Goal: Task Accomplishment & Management: Use online tool/utility

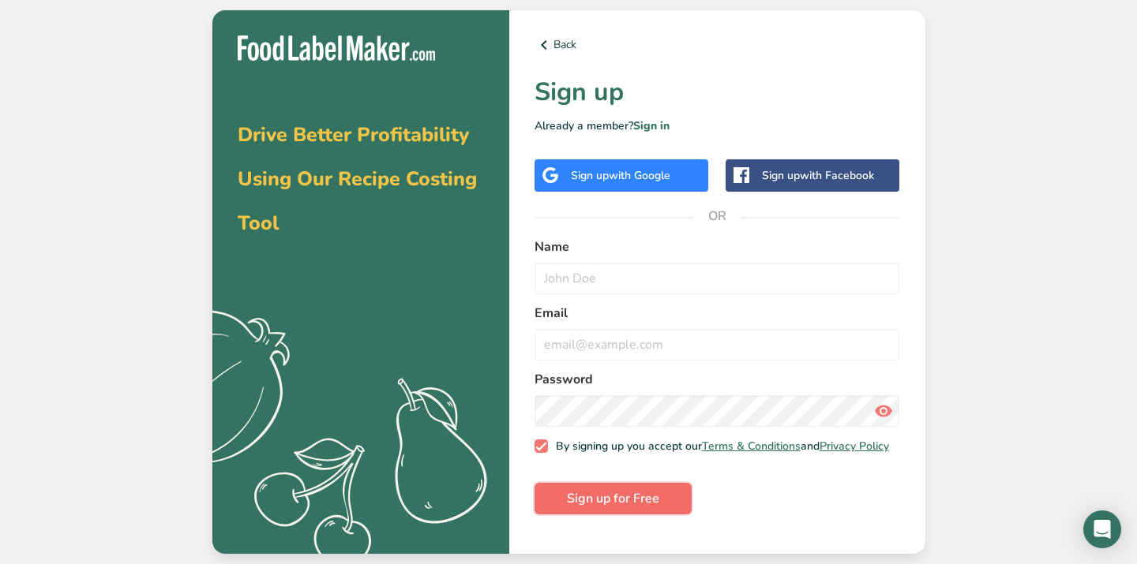
click at [641, 508] on span "Sign up for Free" at bounding box center [613, 498] width 92 height 19
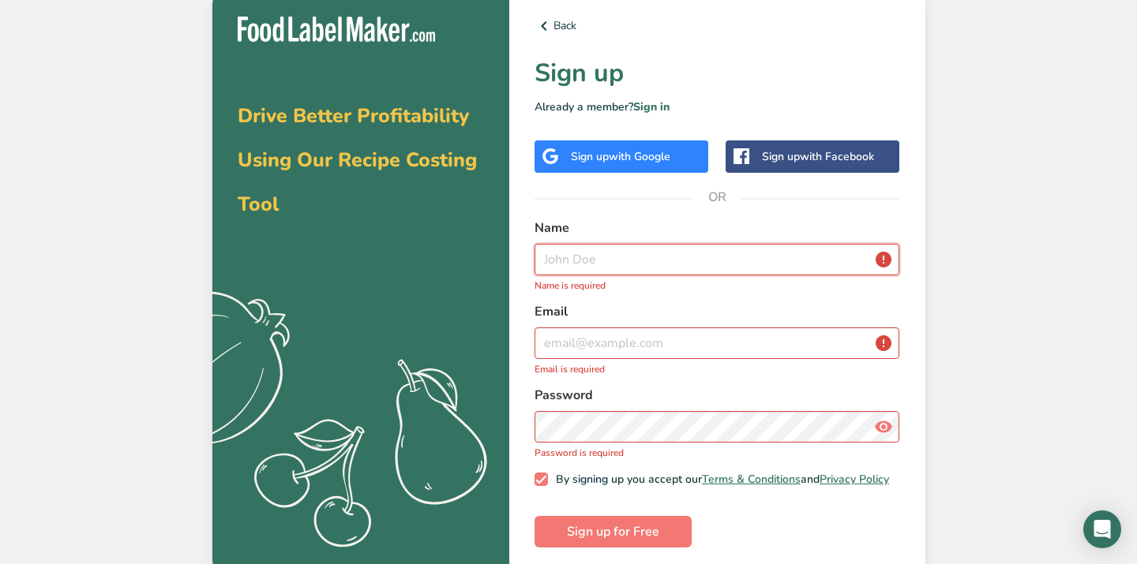
click at [629, 266] on input "text" at bounding box center [717, 260] width 366 height 32
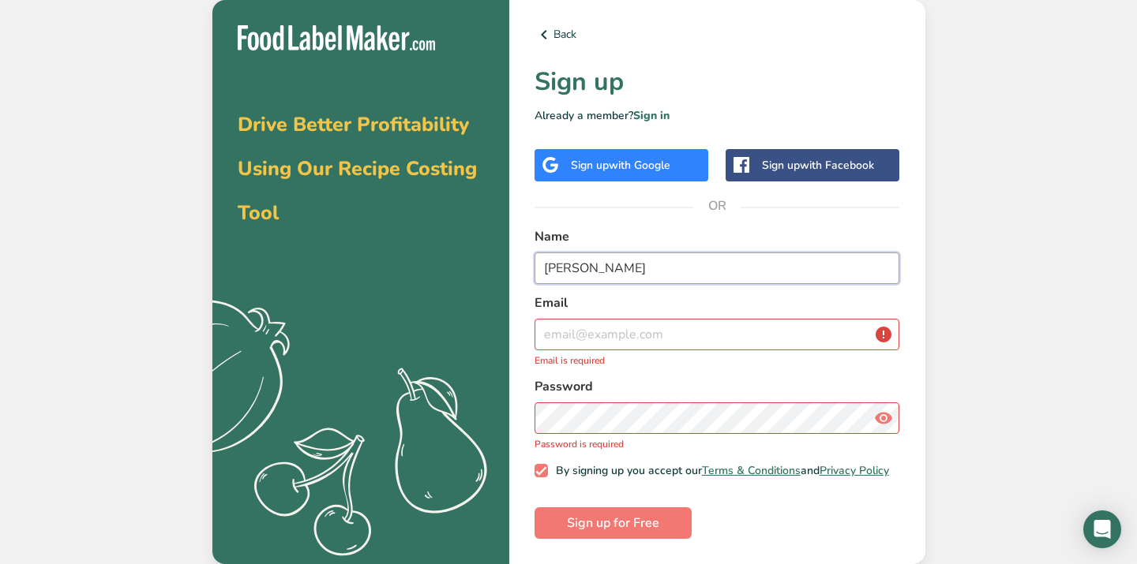
type input "[PERSON_NAME]"
click at [614, 340] on input "email" at bounding box center [717, 335] width 366 height 32
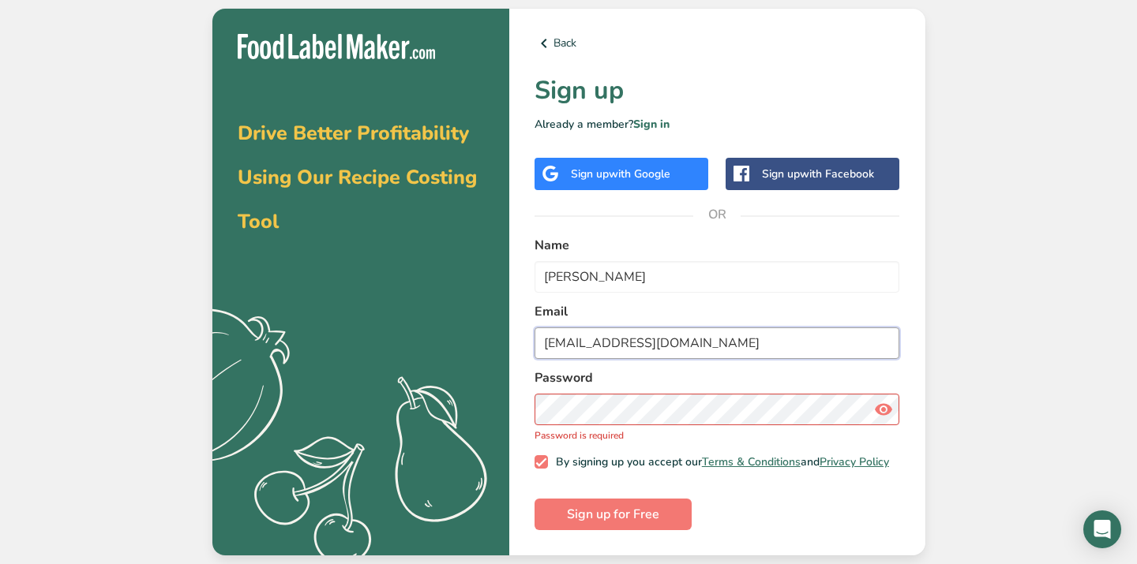
type input "[EMAIL_ADDRESS][DOMAIN_NAME]"
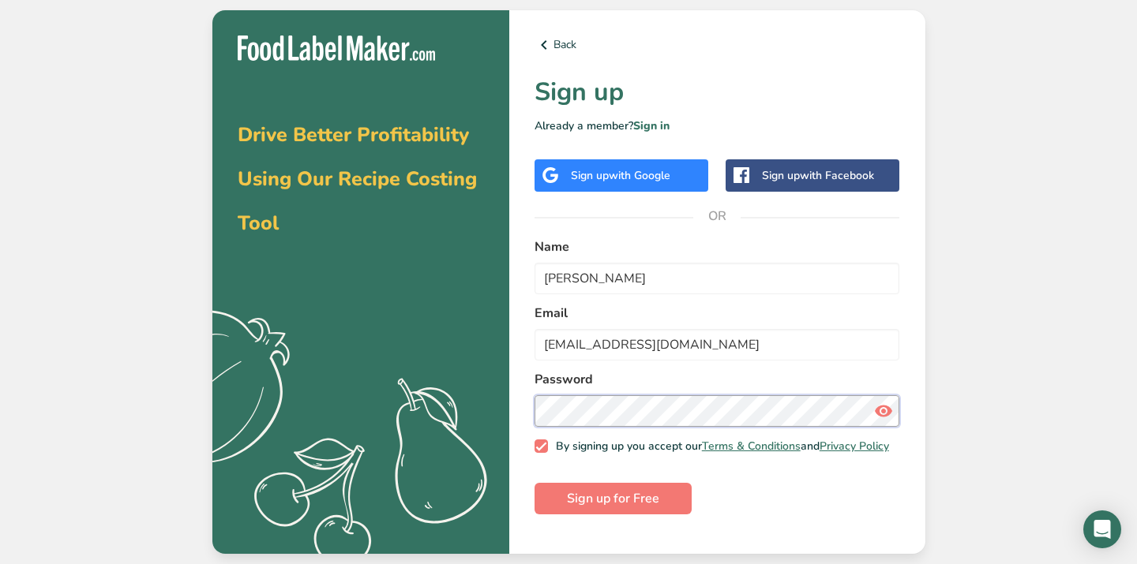
click at [534, 483] on button "Sign up for Free" at bounding box center [612, 499] width 157 height 32
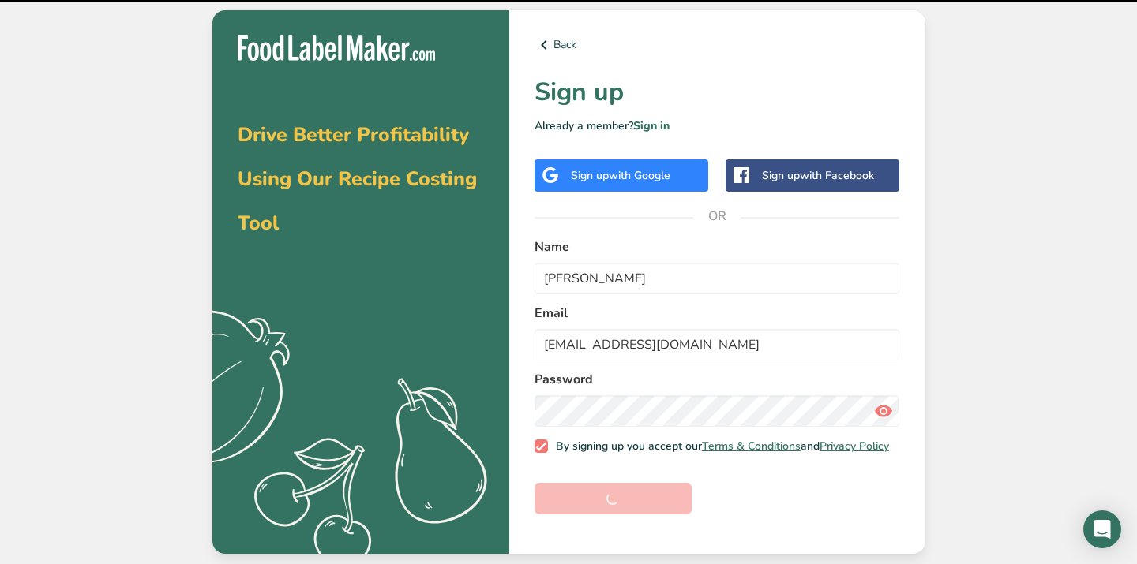
click at [527, 411] on div "Back Sign up Already a member? Sign in Sign up with Google Sign up with Faceboo…" at bounding box center [717, 282] width 416 height 545
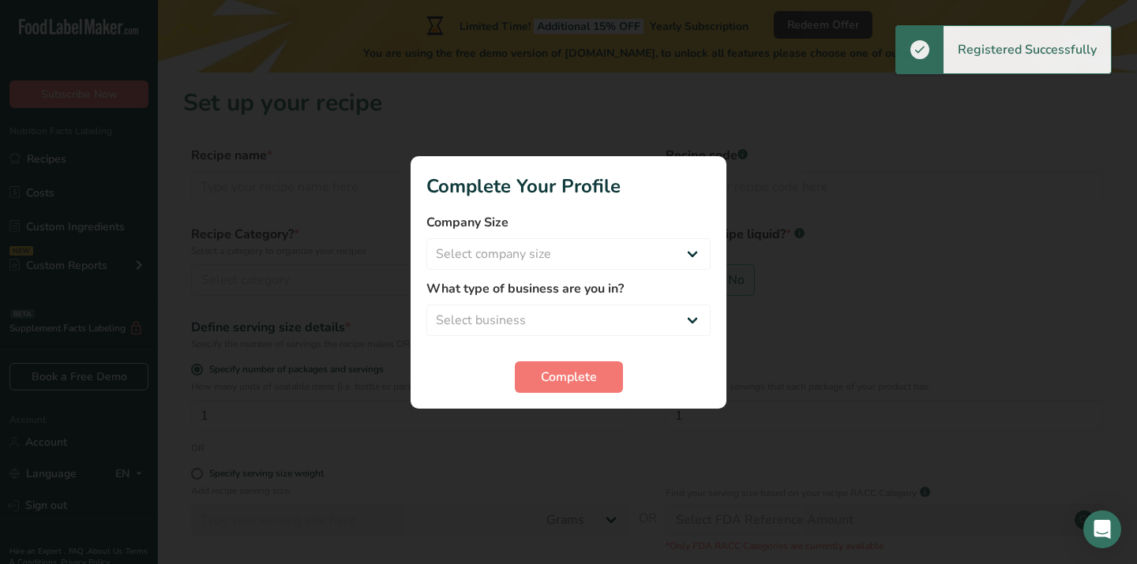
click at [565, 288] on label "What type of business are you in?" at bounding box center [568, 288] width 284 height 19
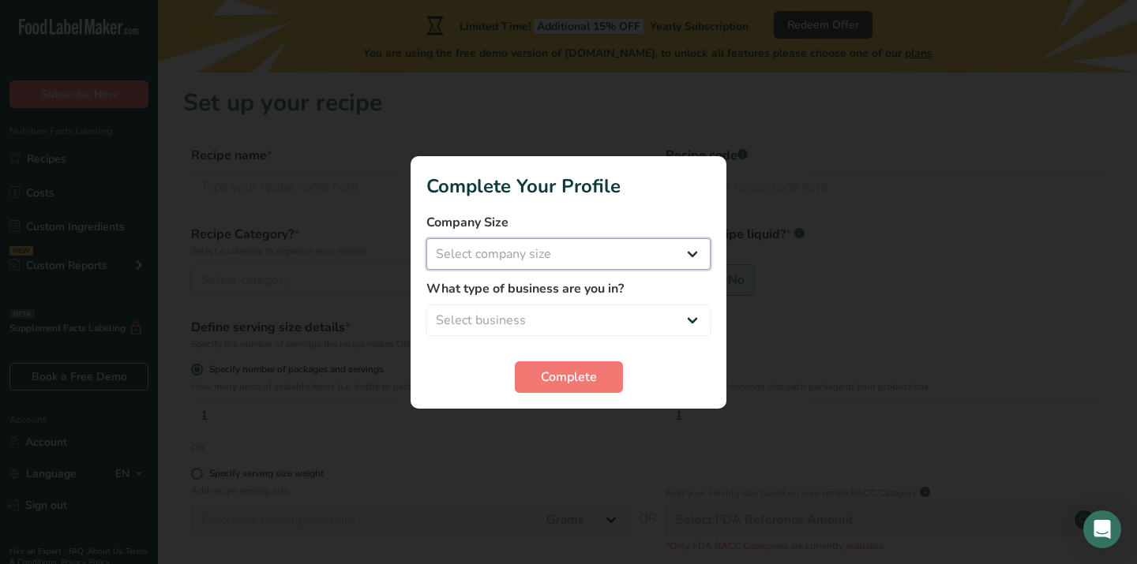
click at [591, 251] on select "Select company size Fewer than 10 Employees 10 to 50 Employees 51 to 500 Employ…" at bounding box center [568, 254] width 284 height 32
select select "2"
click at [565, 324] on select "Select business Packaged Food Manufacturer Restaurant & Cafe Bakery Meal Plans …" at bounding box center [568, 321] width 284 height 32
select select "3"
click at [597, 387] on button "Complete" at bounding box center [569, 378] width 108 height 32
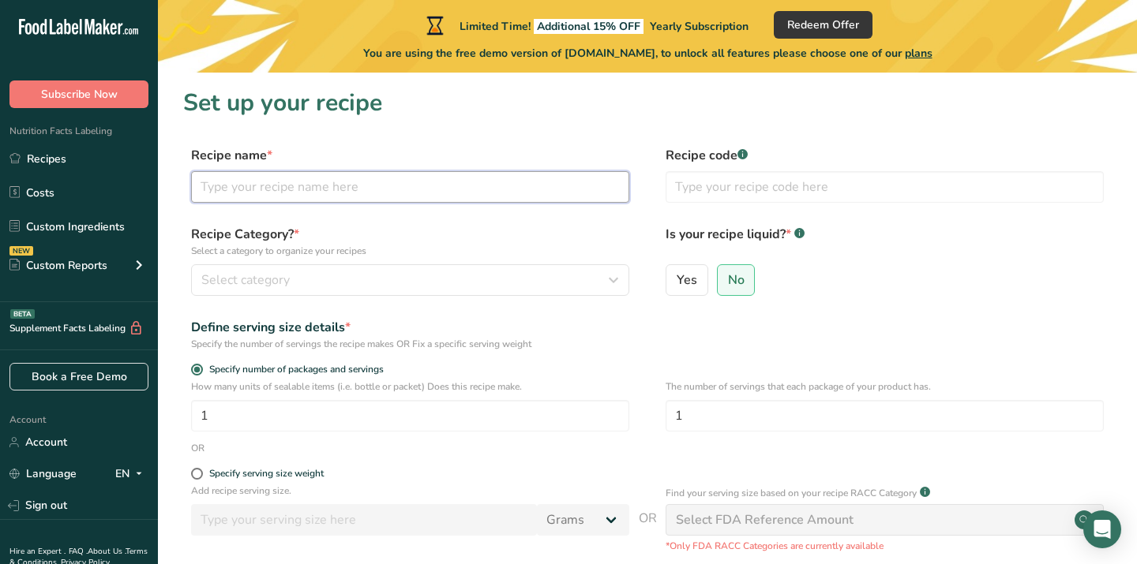
click at [223, 179] on input "text" at bounding box center [410, 187] width 438 height 32
type input "c"
type input "Chocolate Chip Muffins"
click at [822, 196] on input "text" at bounding box center [885, 187] width 438 height 32
type input "CCM"
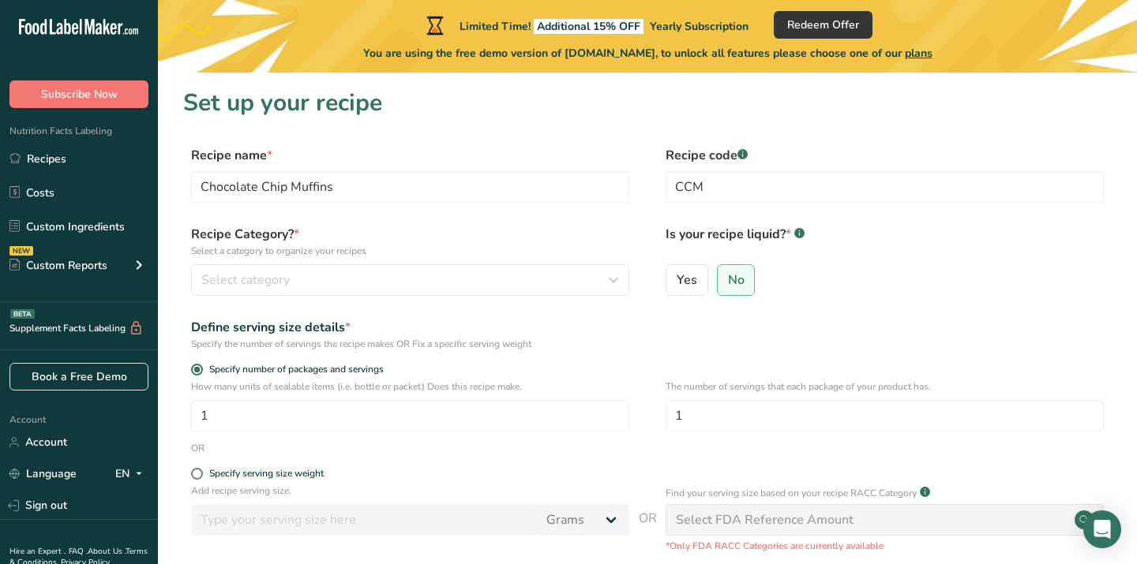
click at [731, 259] on div "Is your recipe liquid? * .a-a{fill:#347362;}.b-a{fill:#fff;} Yes No" at bounding box center [885, 265] width 438 height 81
click at [735, 268] on label "No" at bounding box center [736, 280] width 39 height 32
click at [728, 275] on input "No" at bounding box center [723, 280] width 10 height 10
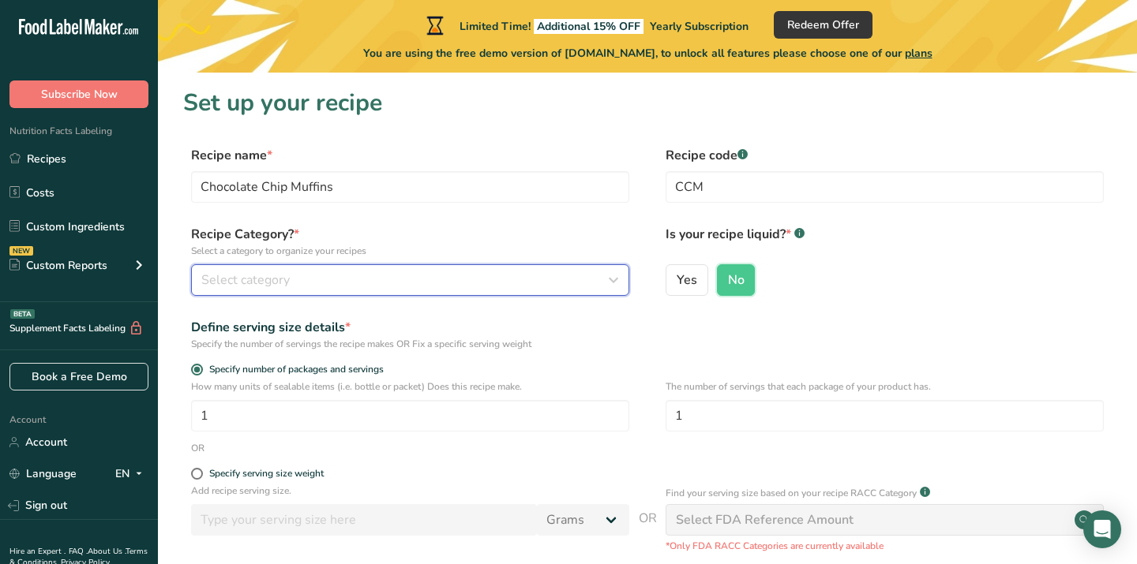
click at [247, 281] on span "Select category" at bounding box center [245, 280] width 88 height 19
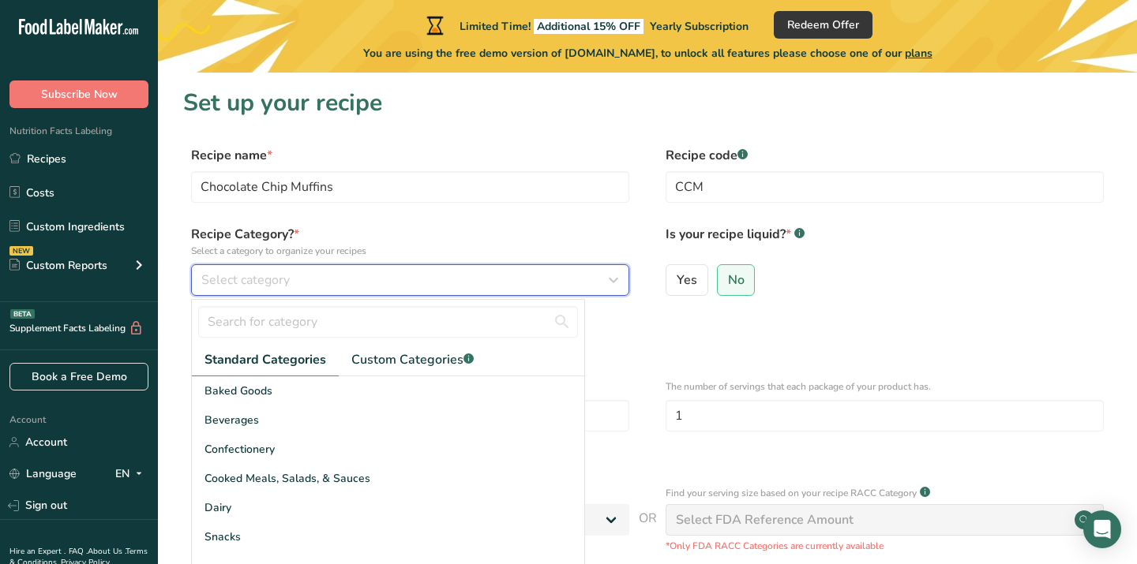
click at [313, 285] on div "Select category" at bounding box center [405, 280] width 408 height 19
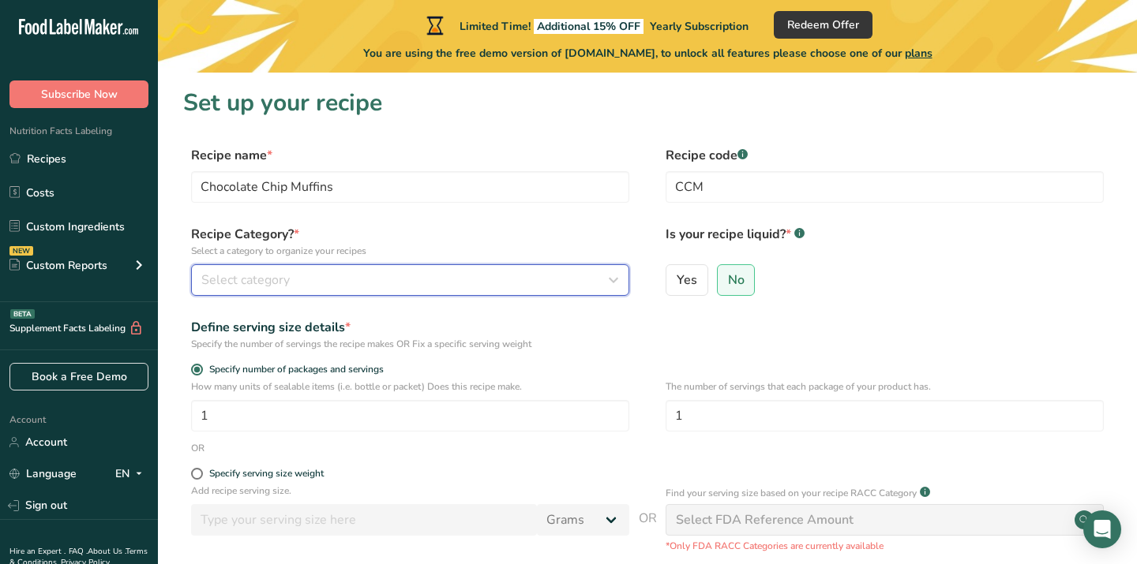
click at [313, 284] on div "Select category" at bounding box center [405, 280] width 408 height 19
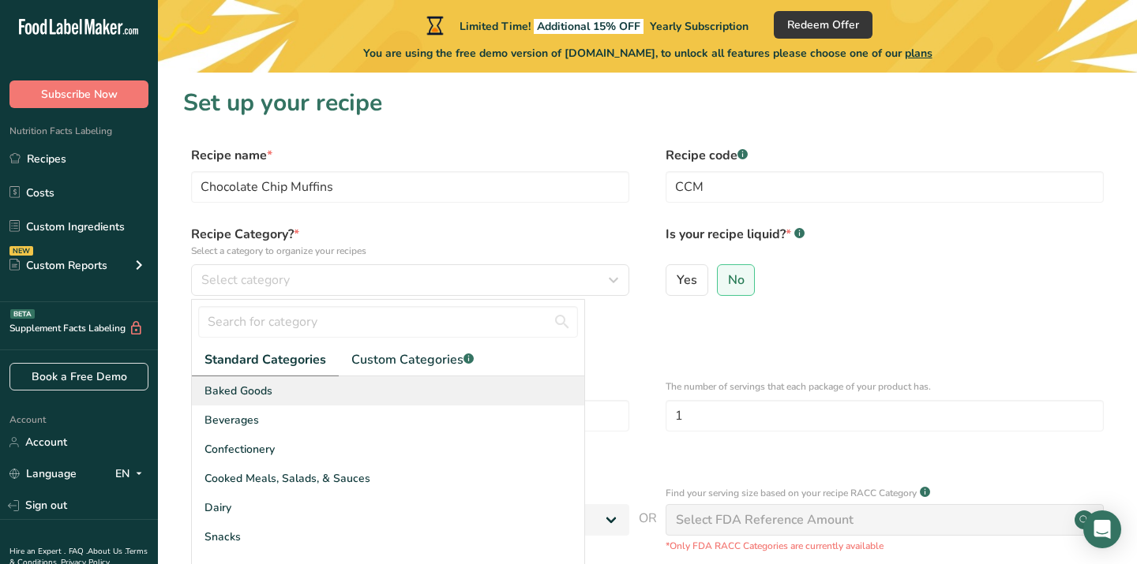
click at [283, 396] on div "Baked Goods" at bounding box center [388, 391] width 392 height 29
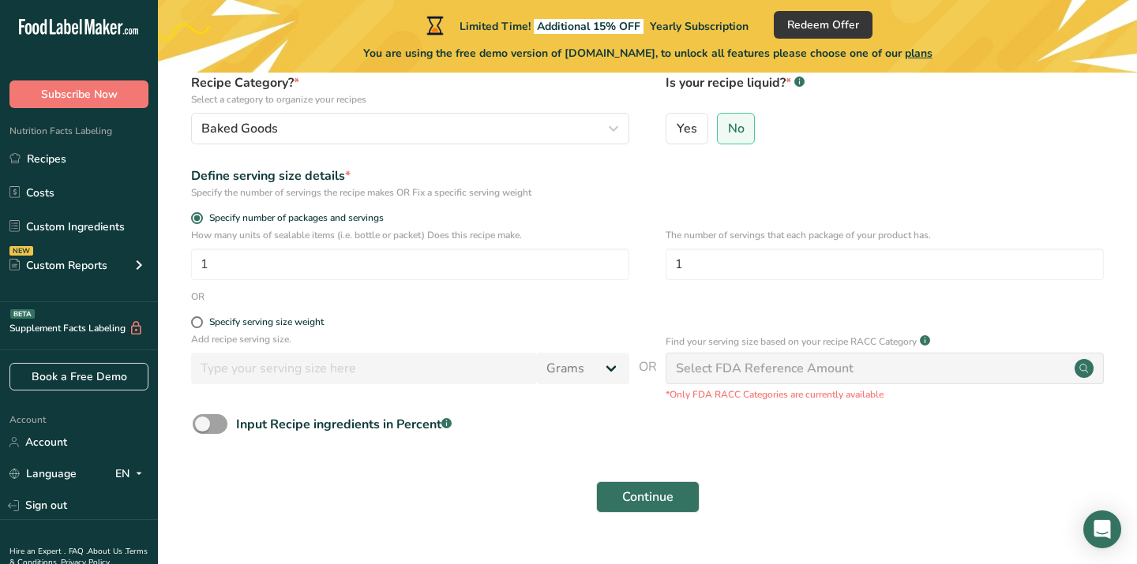
scroll to position [154, 0]
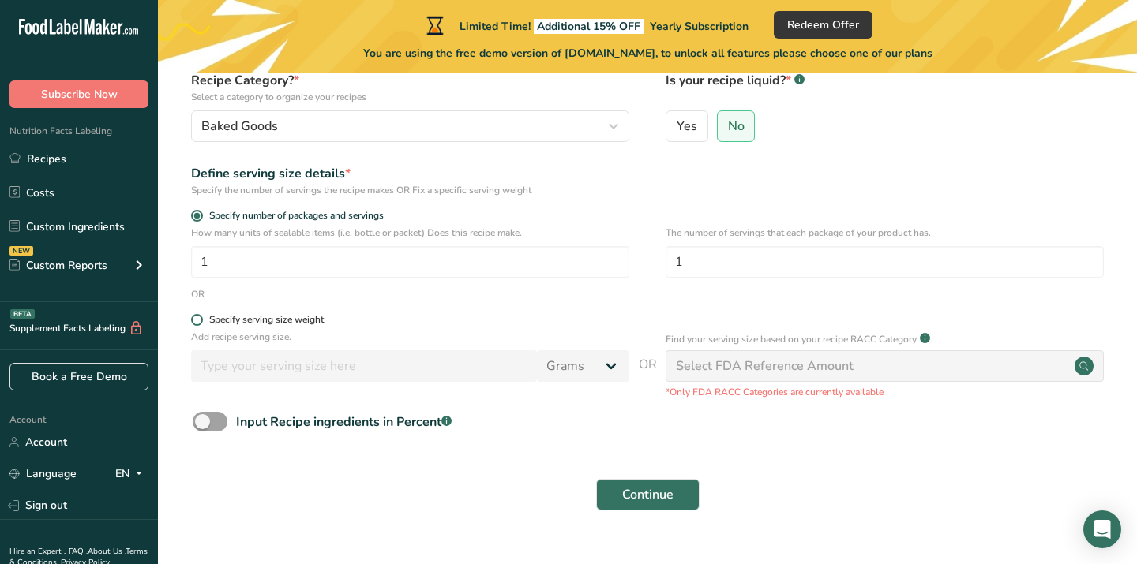
click at [199, 321] on span at bounding box center [197, 320] width 12 height 12
click at [199, 321] on input "Specify serving size weight" at bounding box center [196, 320] width 10 height 10
radio input "true"
radio input "false"
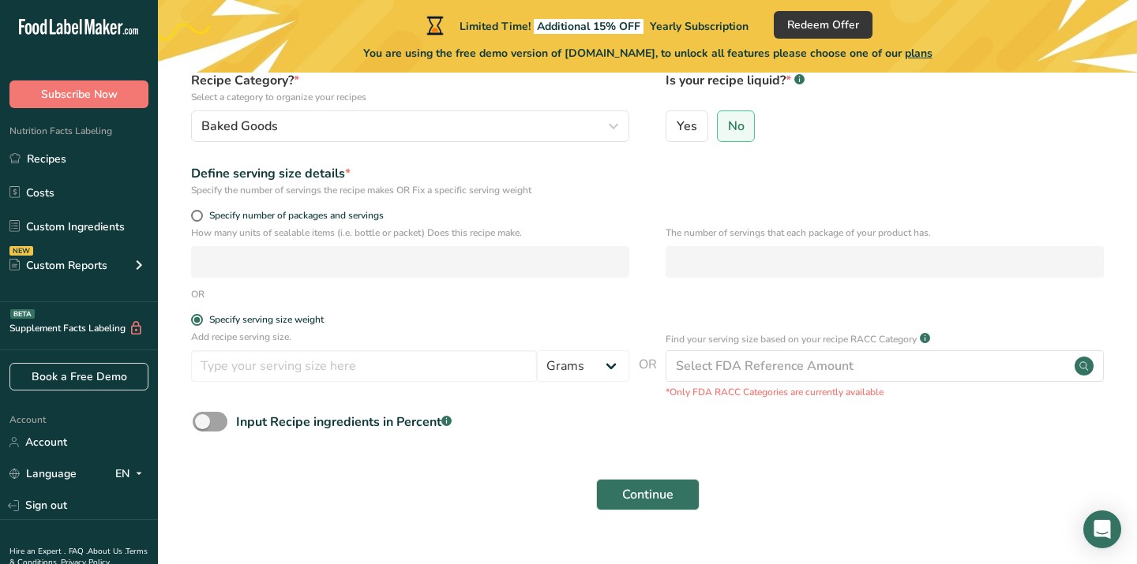
click at [198, 205] on form "Recipe name * Chocolate Chip Muffins Recipe code .a-a{fill:#347362;}.b-a{fill:#…" at bounding box center [647, 256] width 928 height 528
click at [197, 217] on span at bounding box center [197, 216] width 12 height 12
click at [197, 217] on input "Specify number of packages and servings" at bounding box center [196, 216] width 10 height 10
radio input "true"
radio input "false"
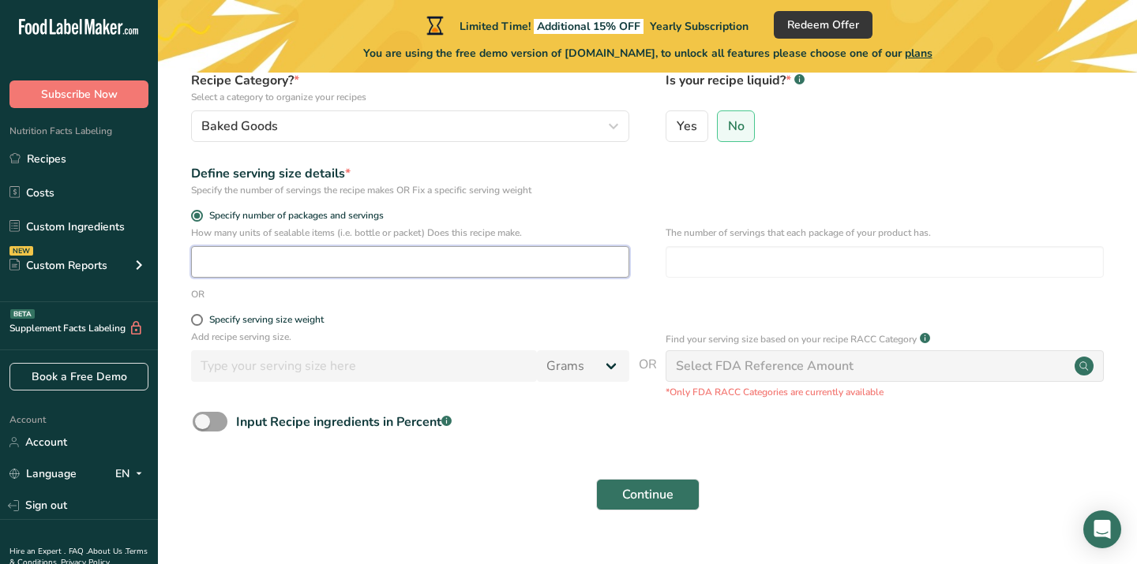
click at [243, 260] on input "number" at bounding box center [410, 262] width 438 height 32
type input "1"
click at [219, 423] on span at bounding box center [210, 422] width 35 height 20
click at [203, 423] on input "Input Recipe ingredients in Percent .a-a{fill:#347362;}.b-a{fill:#fff;}" at bounding box center [198, 422] width 10 height 10
checkbox input "true"
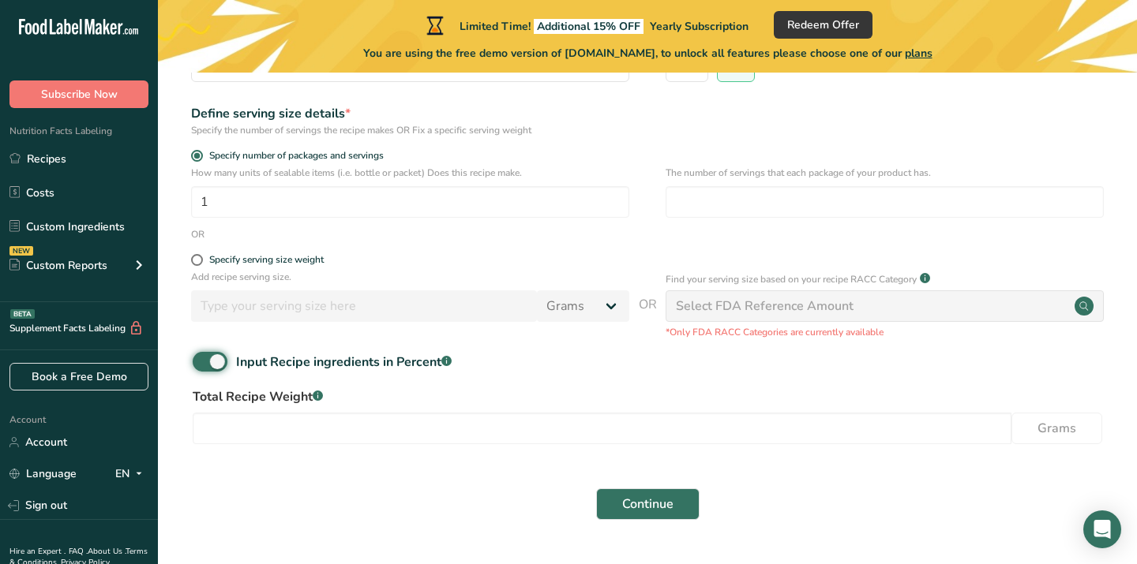
scroll to position [218, 0]
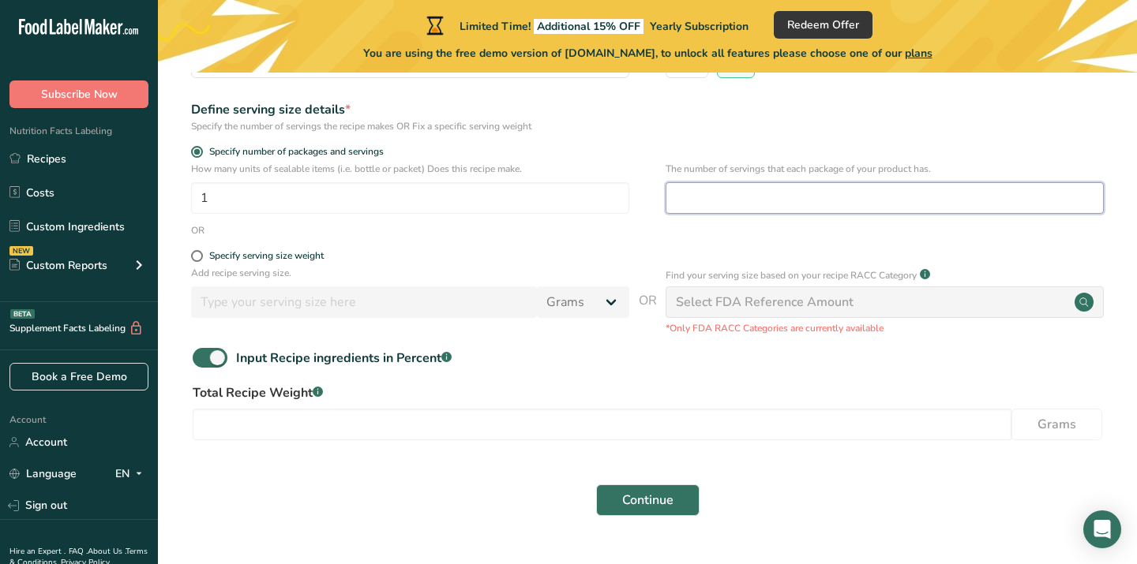
click at [767, 207] on input "number" at bounding box center [885, 198] width 438 height 32
type input "1"
click at [718, 305] on div "Select FDA Reference Amount" at bounding box center [765, 302] width 178 height 19
click at [950, 291] on div "Select FDA Reference Amount" at bounding box center [885, 303] width 438 height 32
click at [700, 289] on div "Select FDA Reference Amount" at bounding box center [885, 303] width 438 height 32
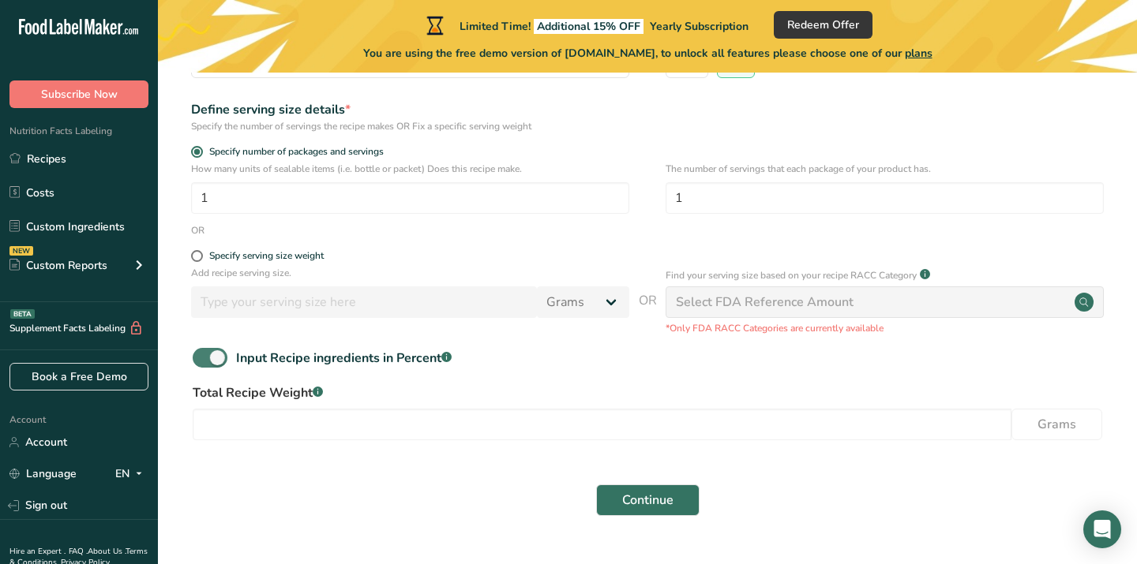
click at [228, 363] on span "Input Recipe ingredients in Percent .a-a{fill:#347362;}.b-a{fill:#fff;}" at bounding box center [339, 358] width 224 height 19
click at [203, 363] on input "Input Recipe ingredients in Percent .a-a{fill:#347362;}.b-a{fill:#fff;}" at bounding box center [198, 358] width 10 height 10
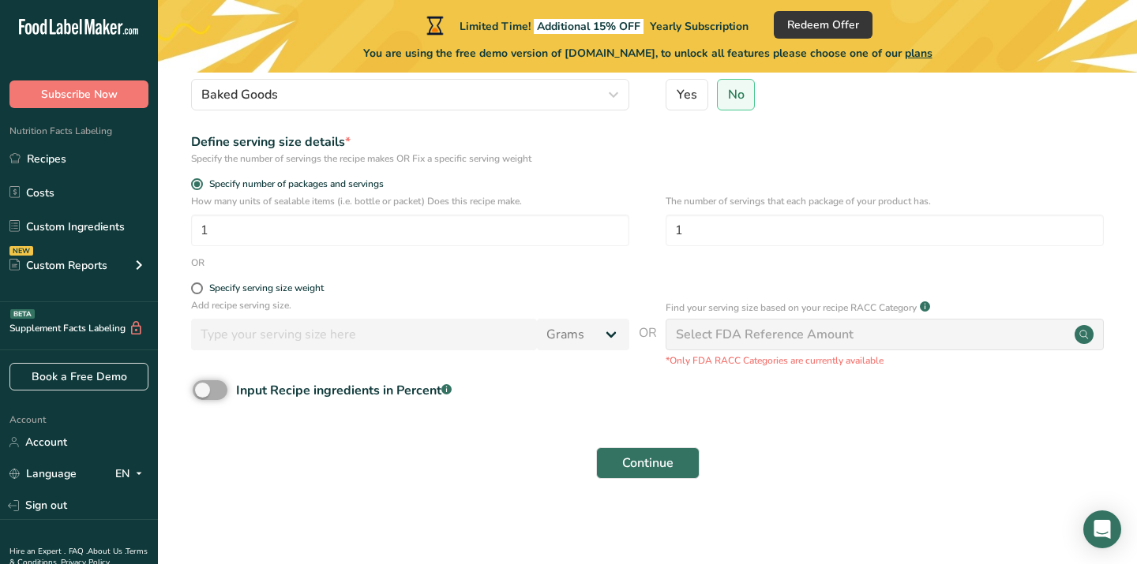
scroll to position [186, 0]
click at [220, 389] on span at bounding box center [210, 391] width 35 height 20
click at [203, 389] on input "Input Recipe ingredients in Percent .a-a{fill:#347362;}.b-a{fill:#fff;}" at bounding box center [198, 390] width 10 height 10
checkbox input "true"
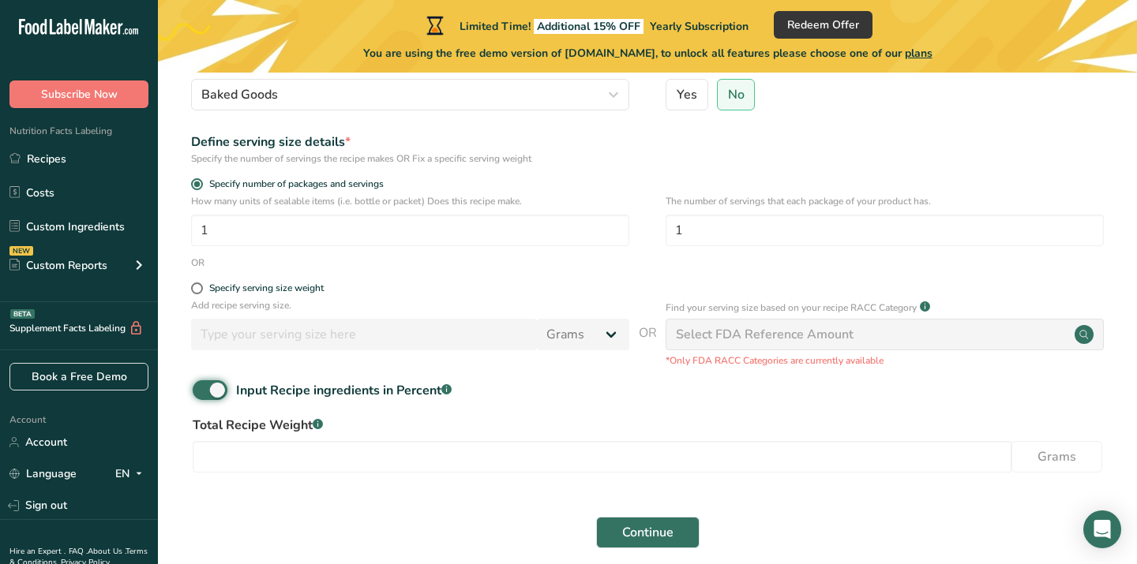
scroll to position [255, 0]
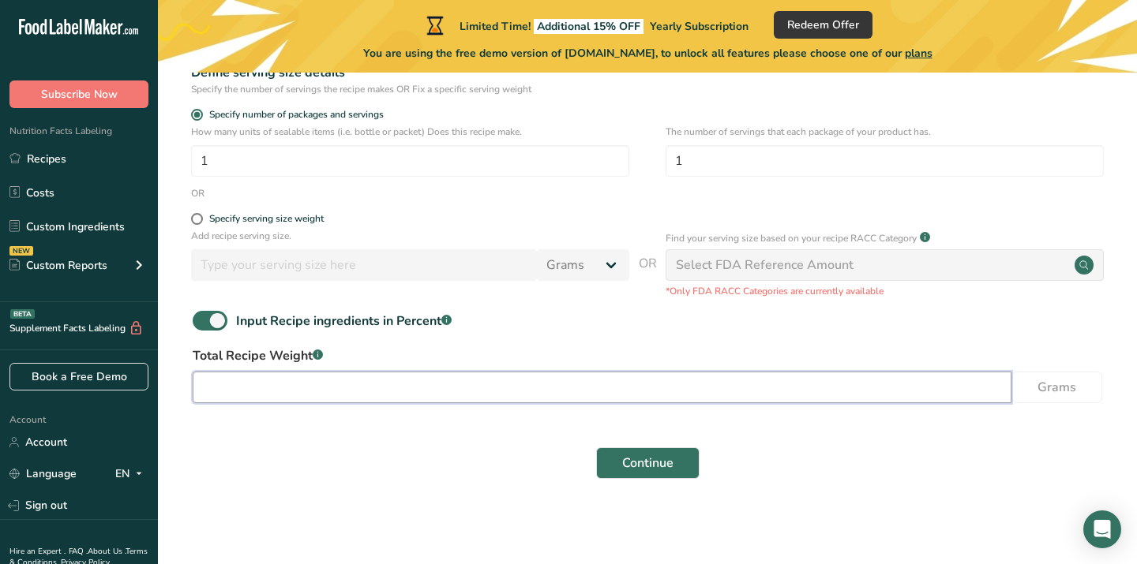
click at [252, 381] on input "number" at bounding box center [602, 388] width 819 height 32
type input "85"
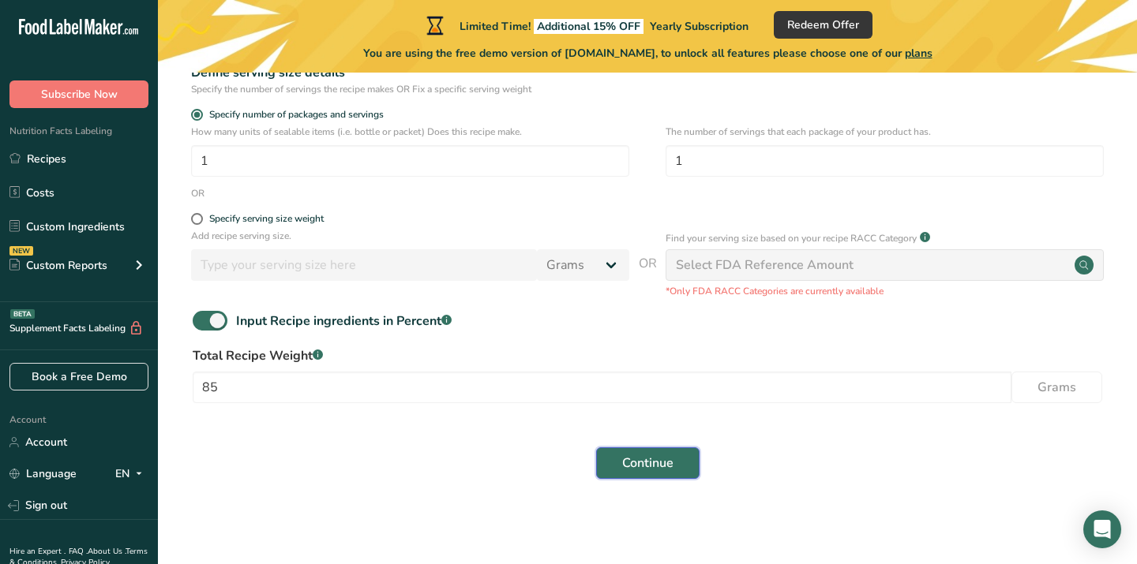
click at [640, 470] on span "Continue" at bounding box center [647, 463] width 51 height 19
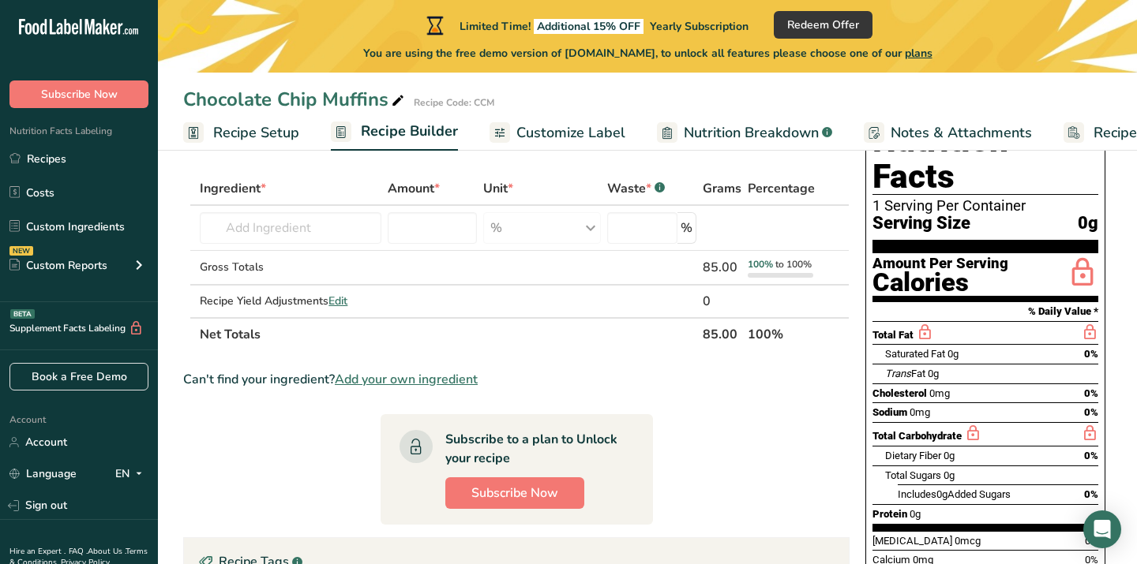
scroll to position [48, 0]
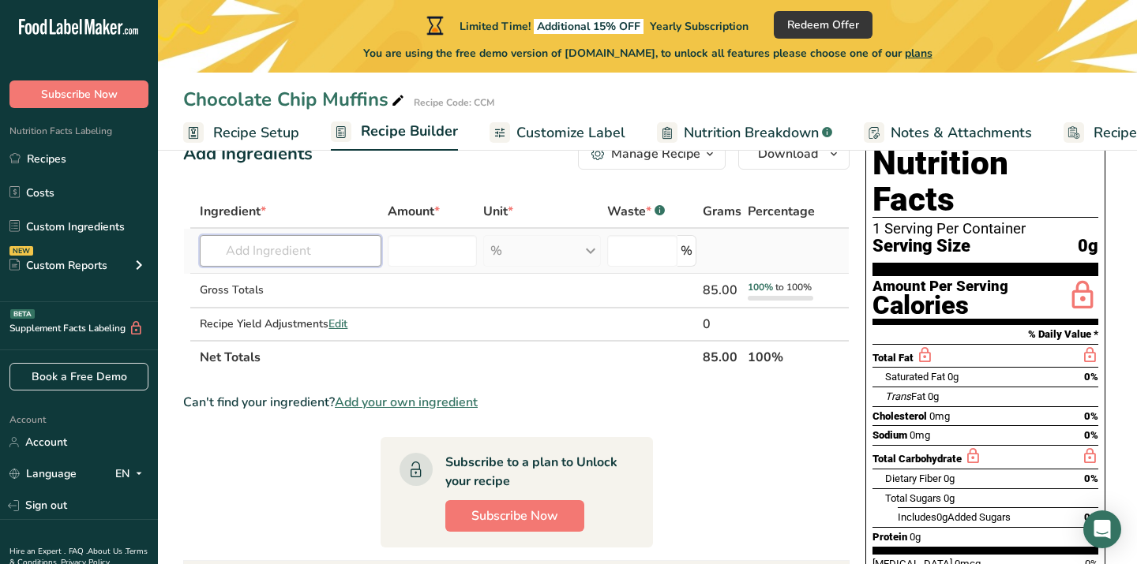
click at [261, 251] on input "text" at bounding box center [291, 251] width 182 height 32
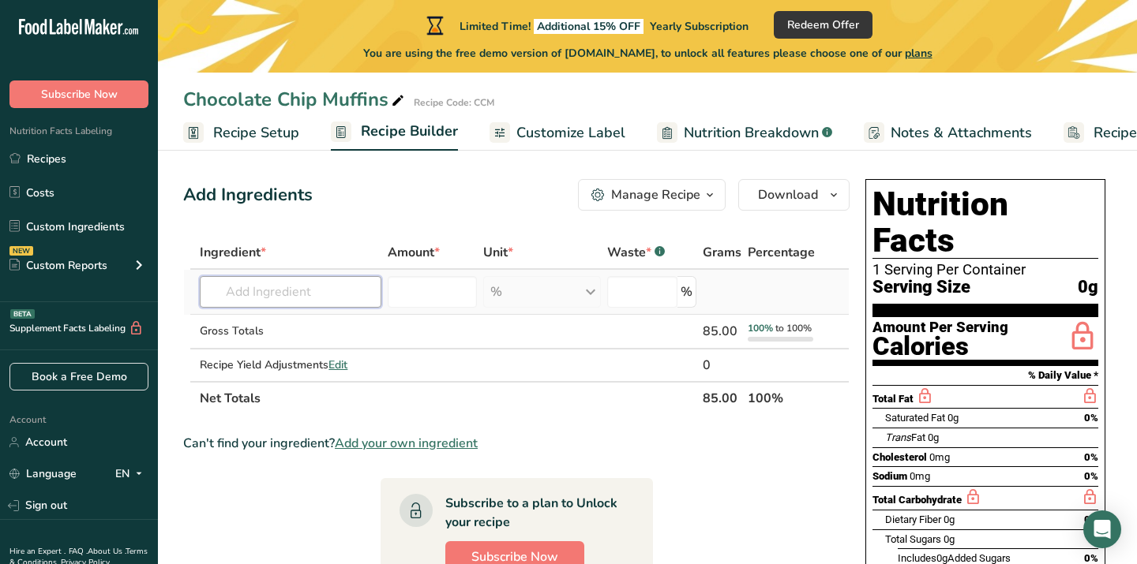
scroll to position [0, 0]
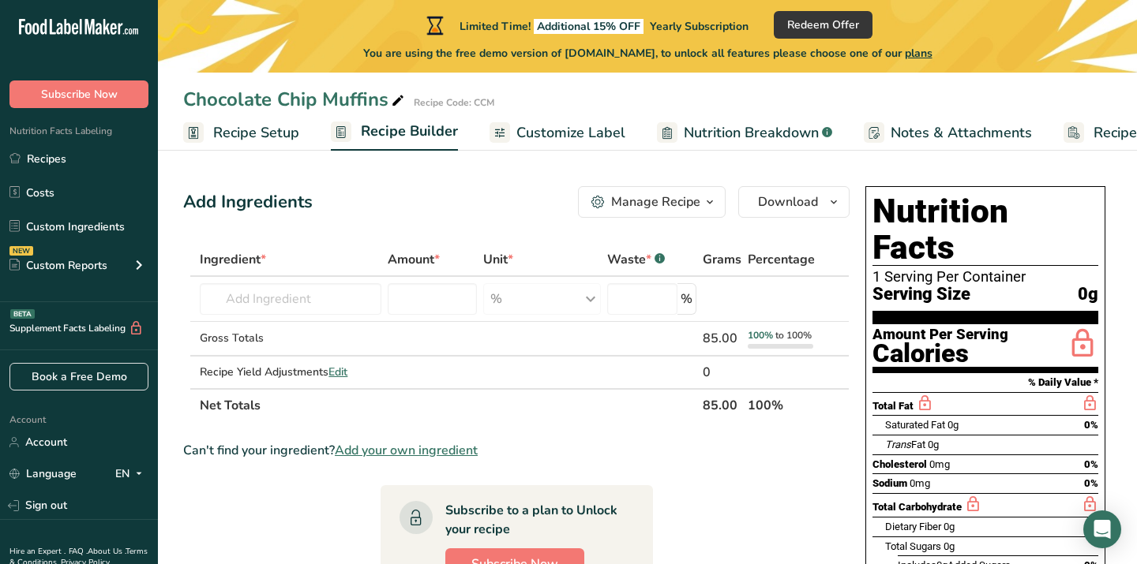
click at [669, 182] on div "Add Ingredients Manage Recipe Delete Recipe Duplicate Recipe Scale Recipe Save …" at bounding box center [521, 524] width 676 height 688
click at [669, 203] on div "Manage Recipe" at bounding box center [655, 202] width 89 height 19
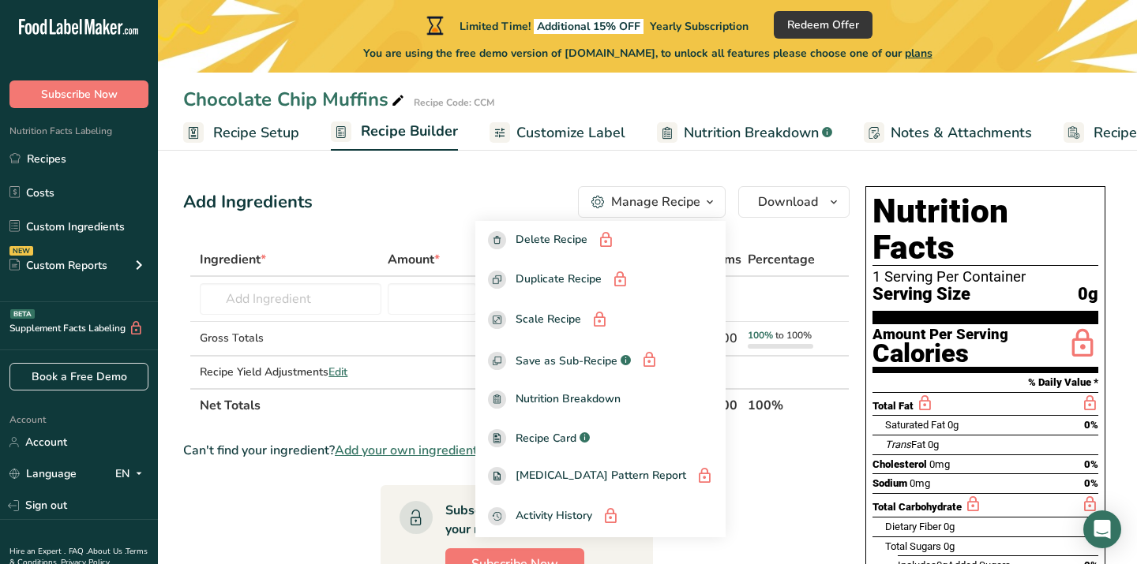
click at [669, 203] on div "Manage Recipe" at bounding box center [655, 202] width 89 height 19
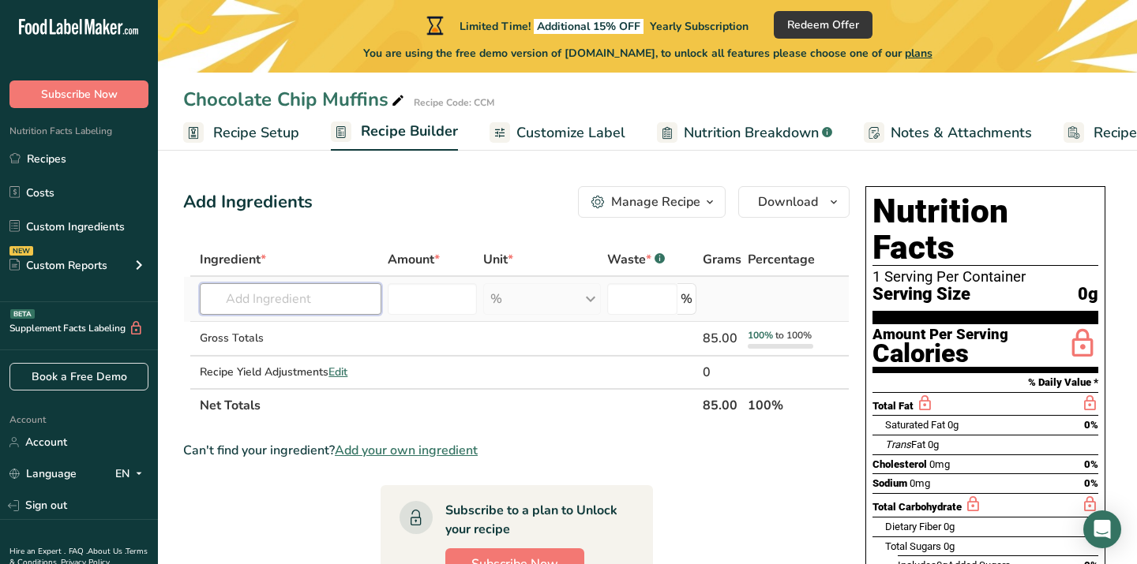
click at [253, 306] on input "text" at bounding box center [291, 299] width 182 height 32
type input "6"
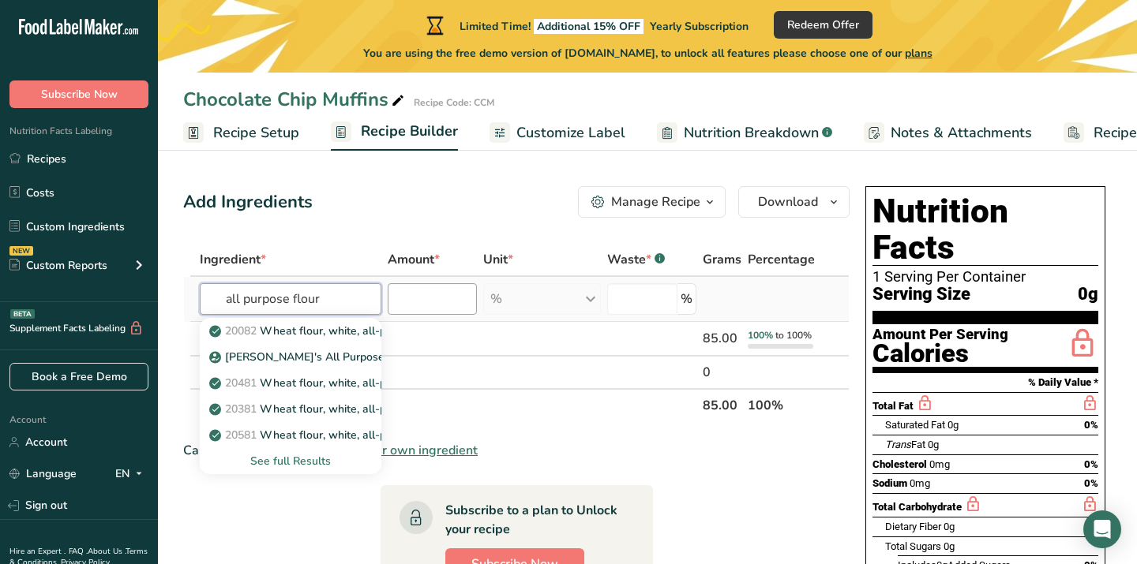
type input "all purpose flour"
click at [450, 301] on input "number" at bounding box center [432, 299] width 89 height 32
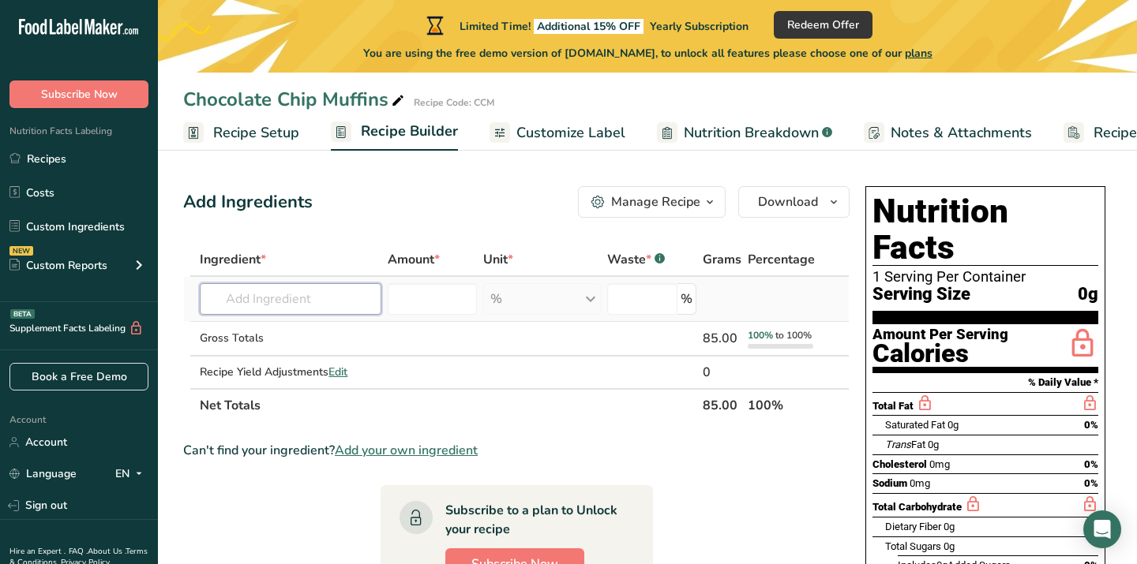
click at [322, 301] on input "text" at bounding box center [291, 299] width 182 height 32
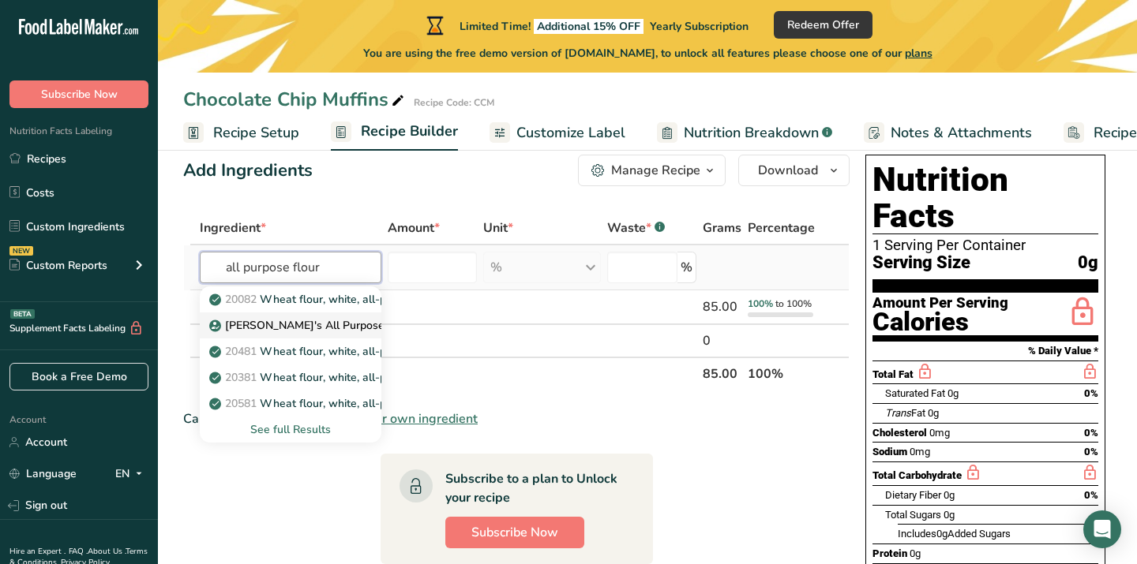
scroll to position [65, 0]
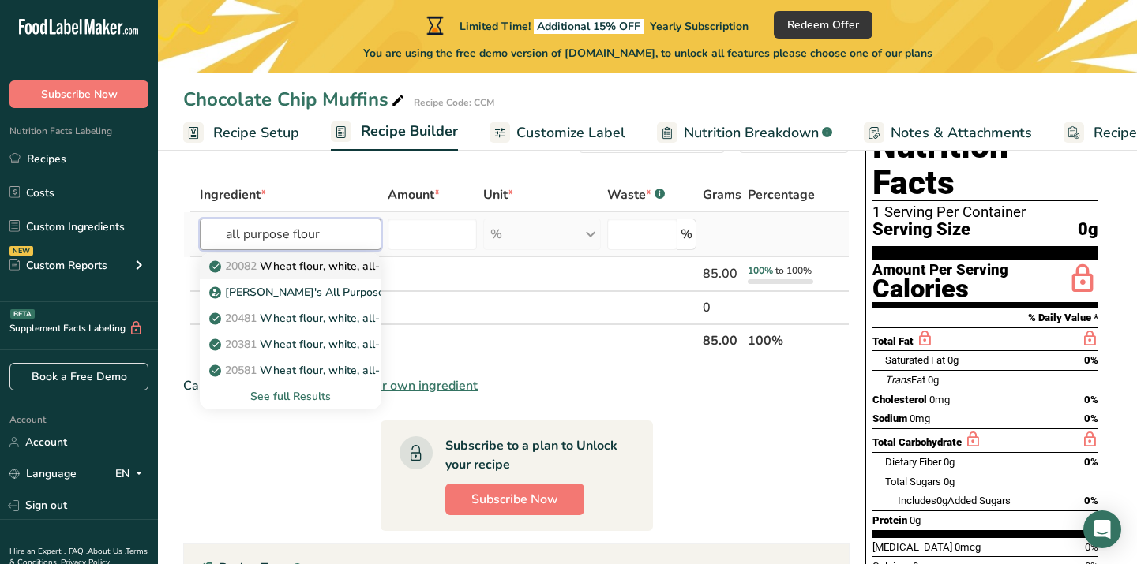
type input "all purpose flour"
click at [343, 271] on p "20082 Wheat flour, white, all-purpose, self-rising, enriched" at bounding box center [368, 266] width 313 height 17
type input "Wheat flour, white, all-purpose, self-rising, enriched"
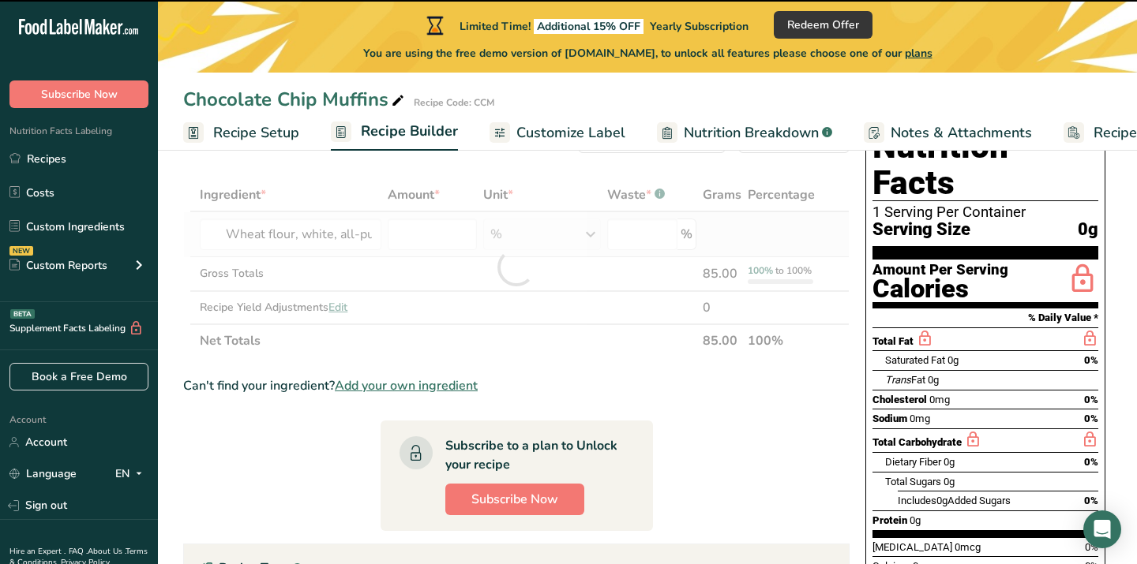
type input "0"
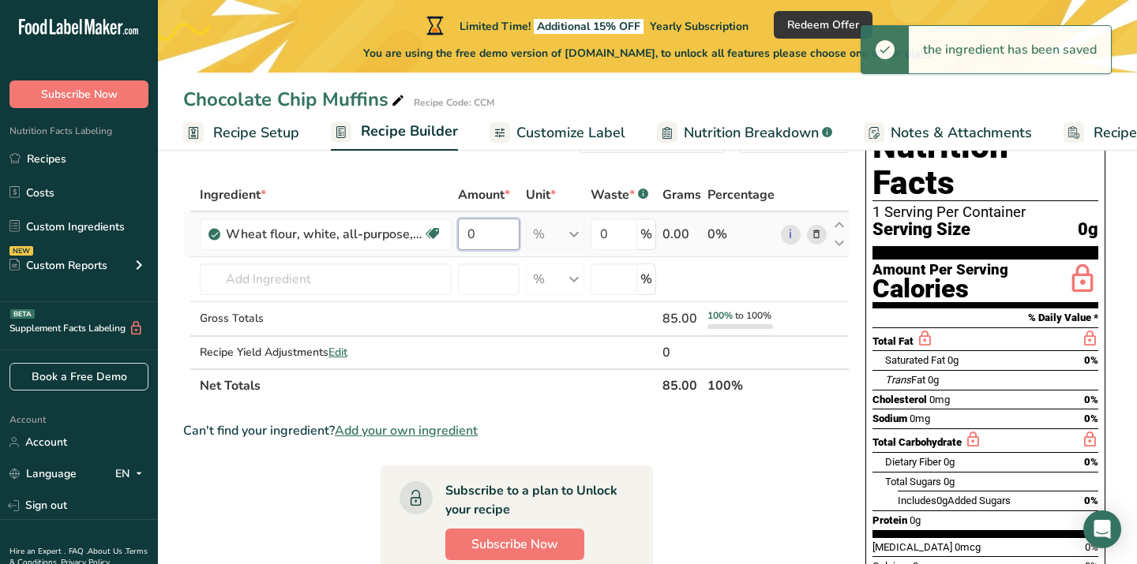
click at [501, 240] on input "0" at bounding box center [489, 235] width 62 height 32
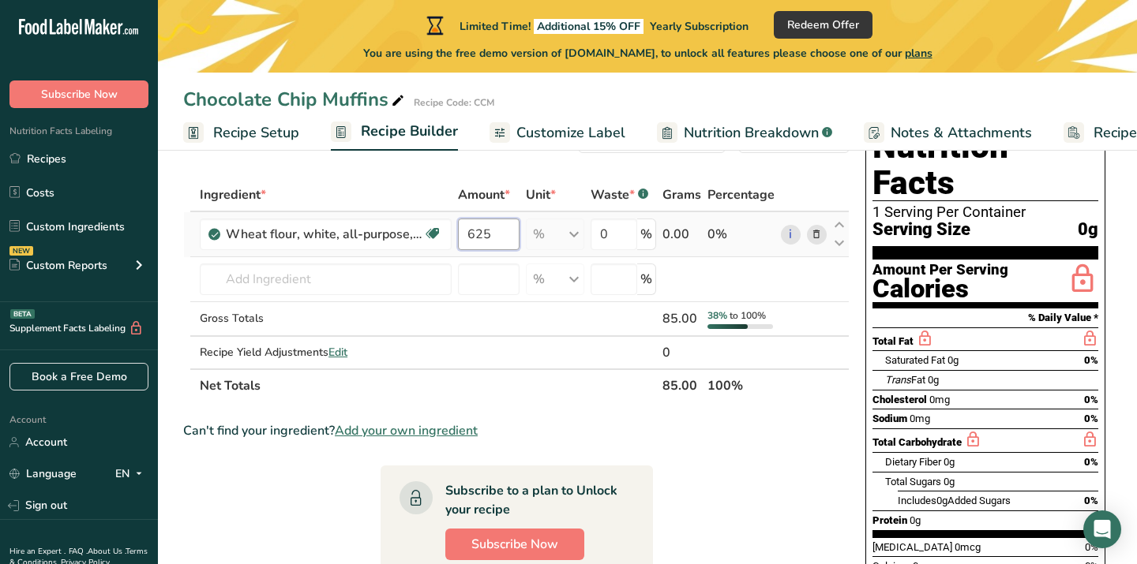
scroll to position [0, 2]
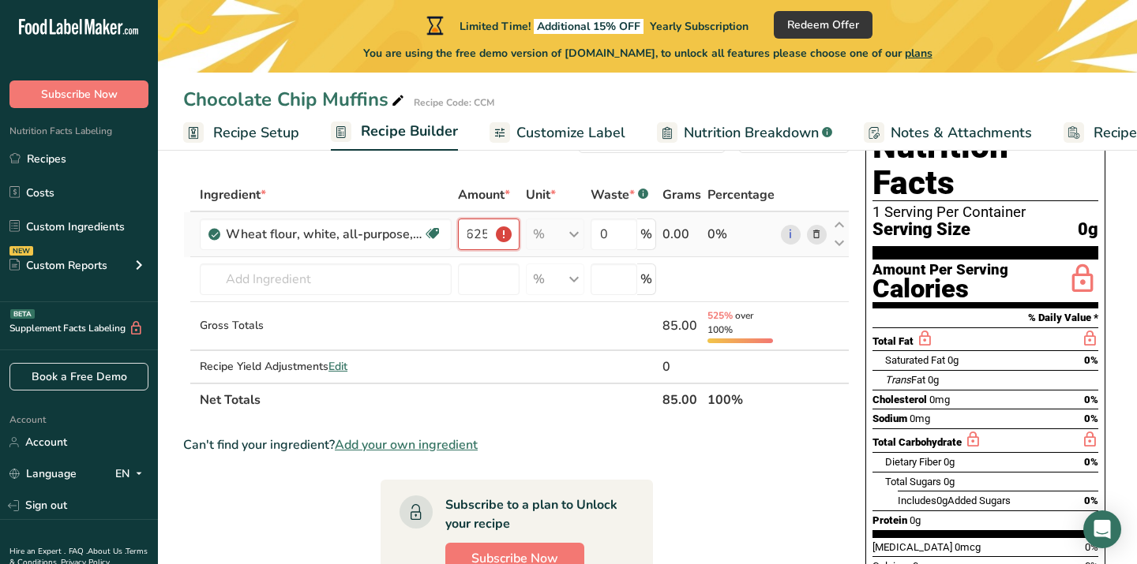
click at [502, 234] on input "625" at bounding box center [489, 235] width 62 height 32
click at [508, 233] on input "625" at bounding box center [489, 235] width 62 height 32
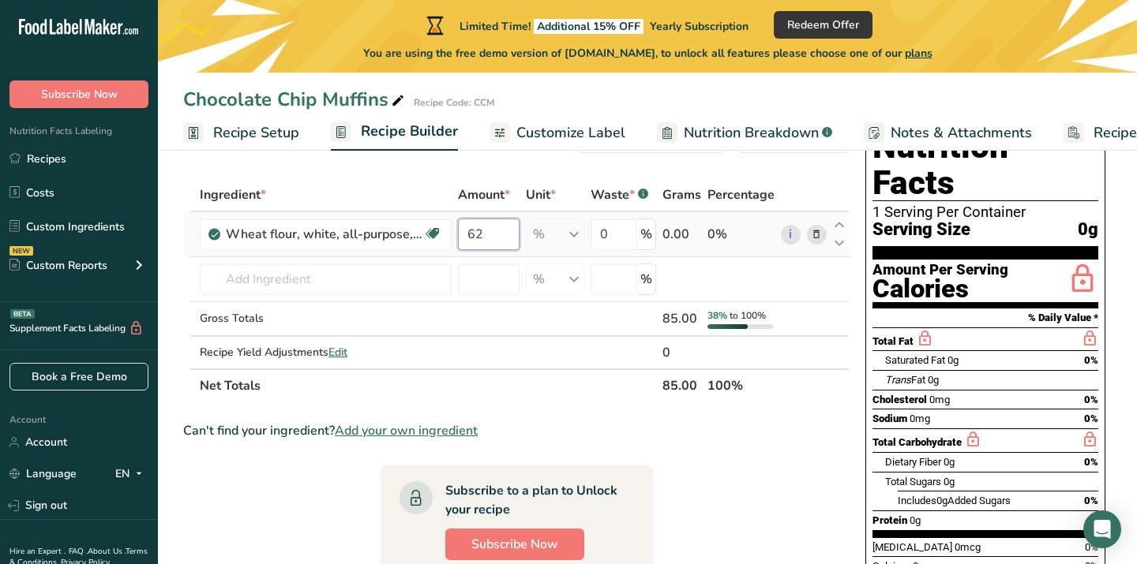
type input "6"
type input "0"
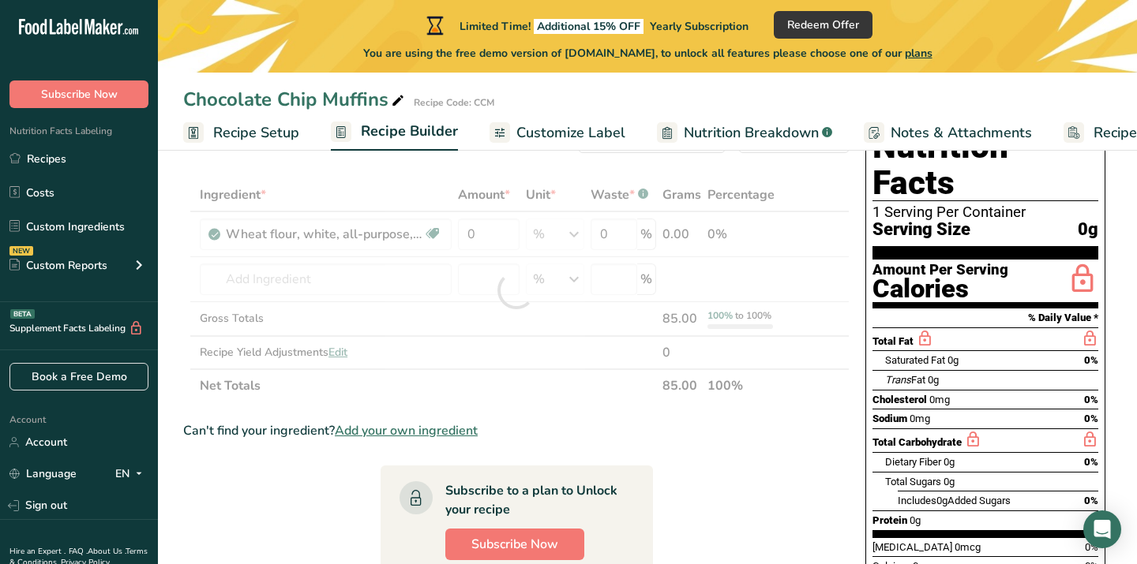
click at [698, 133] on span "Nutrition Breakdown" at bounding box center [751, 132] width 135 height 21
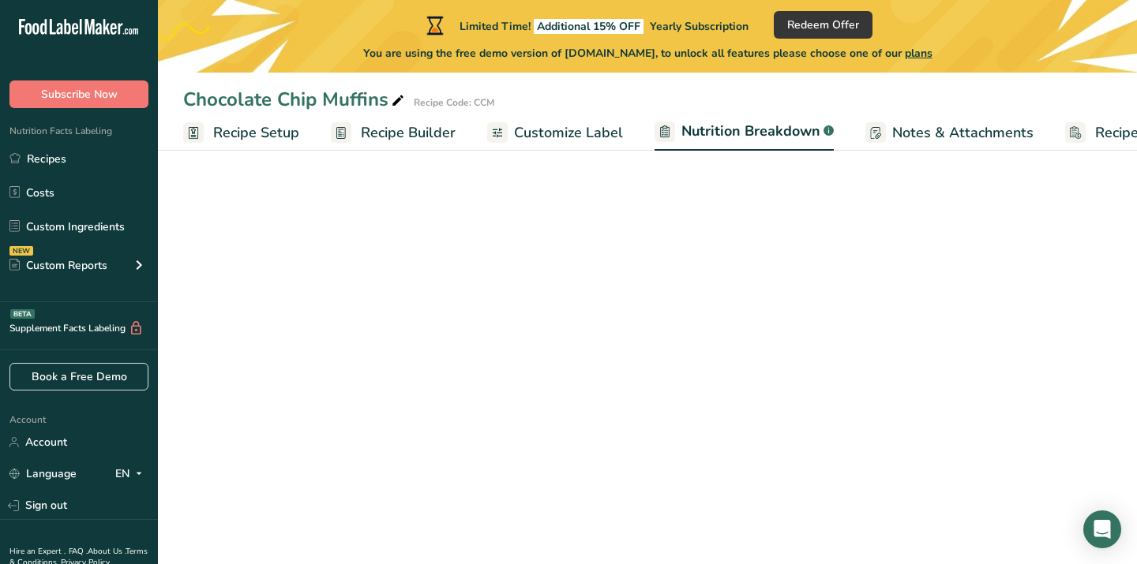
scroll to position [0, 75]
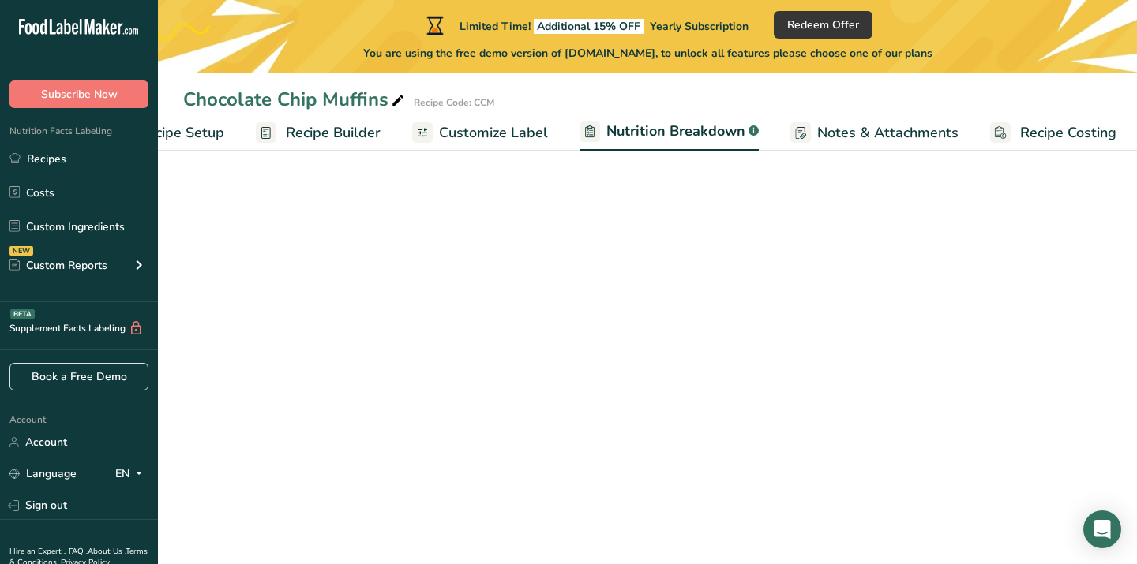
select select "Calories"
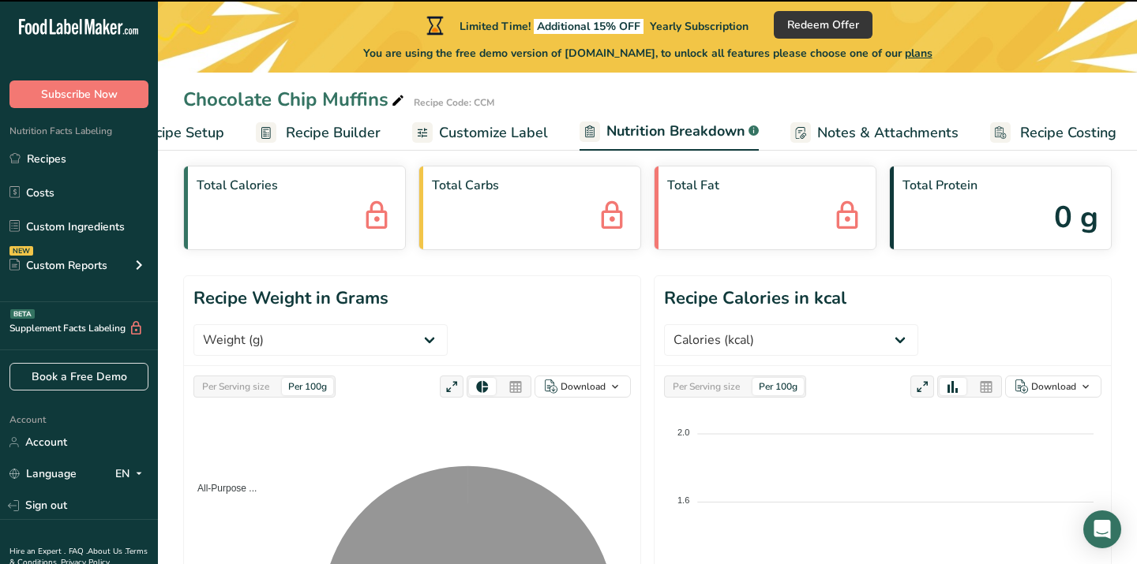
scroll to position [0, 79]
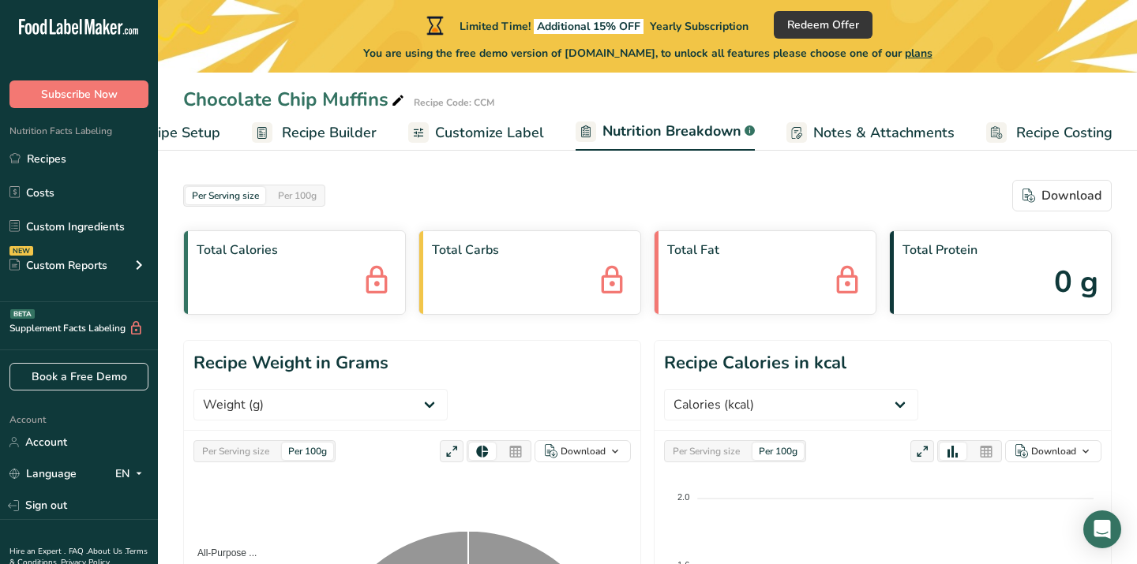
click at [1076, 134] on span "Recipe Costing" at bounding box center [1064, 132] width 96 height 21
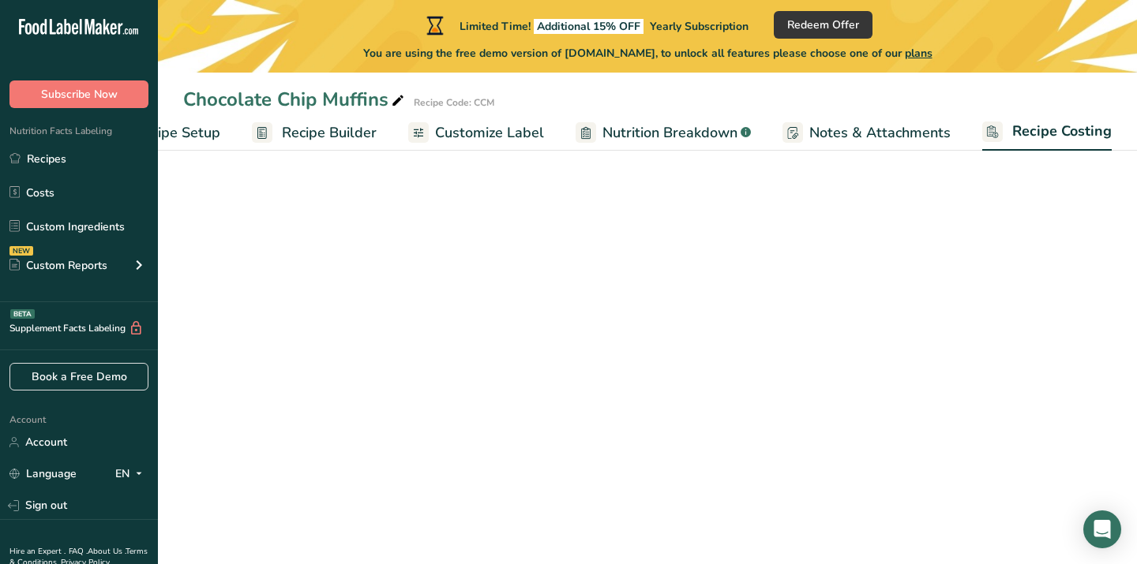
scroll to position [0, 77]
select select "1"
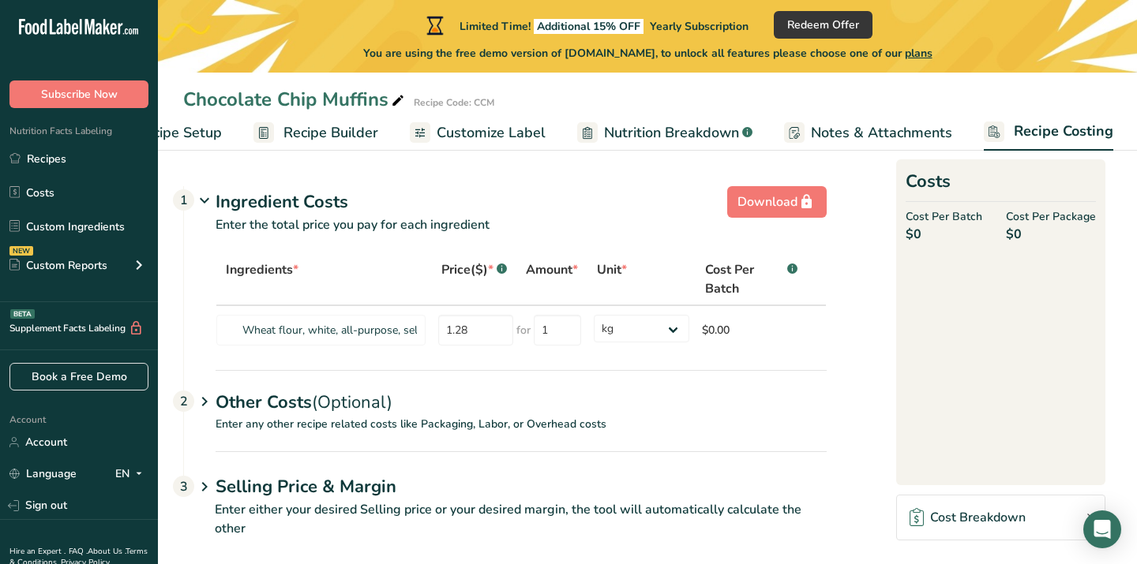
click at [334, 129] on span "Recipe Builder" at bounding box center [330, 132] width 95 height 21
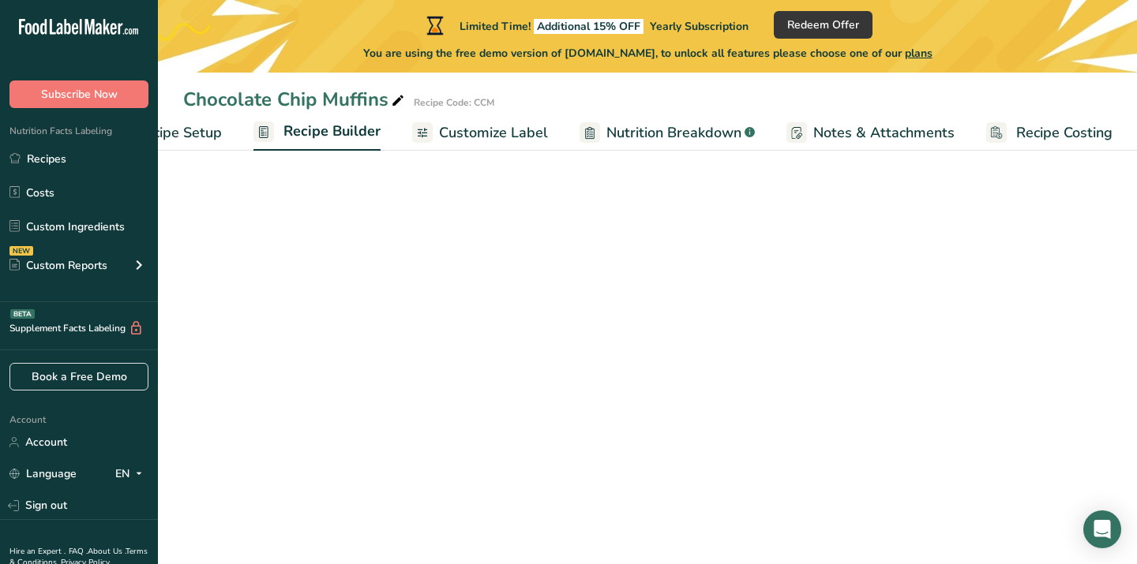
click at [192, 122] on span "Recipe Setup" at bounding box center [179, 132] width 86 height 21
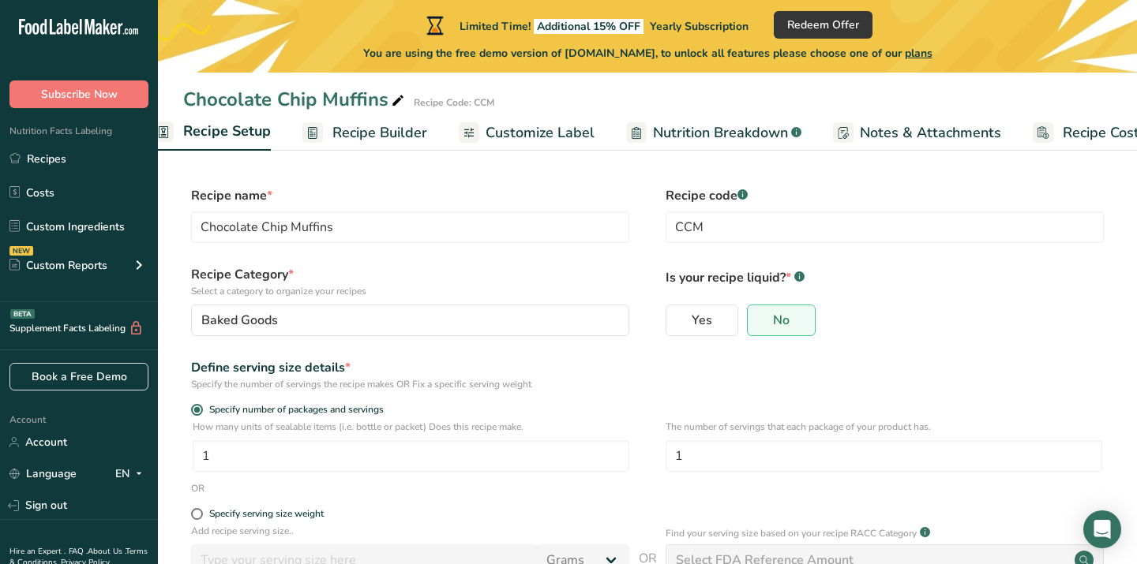
scroll to position [0, 6]
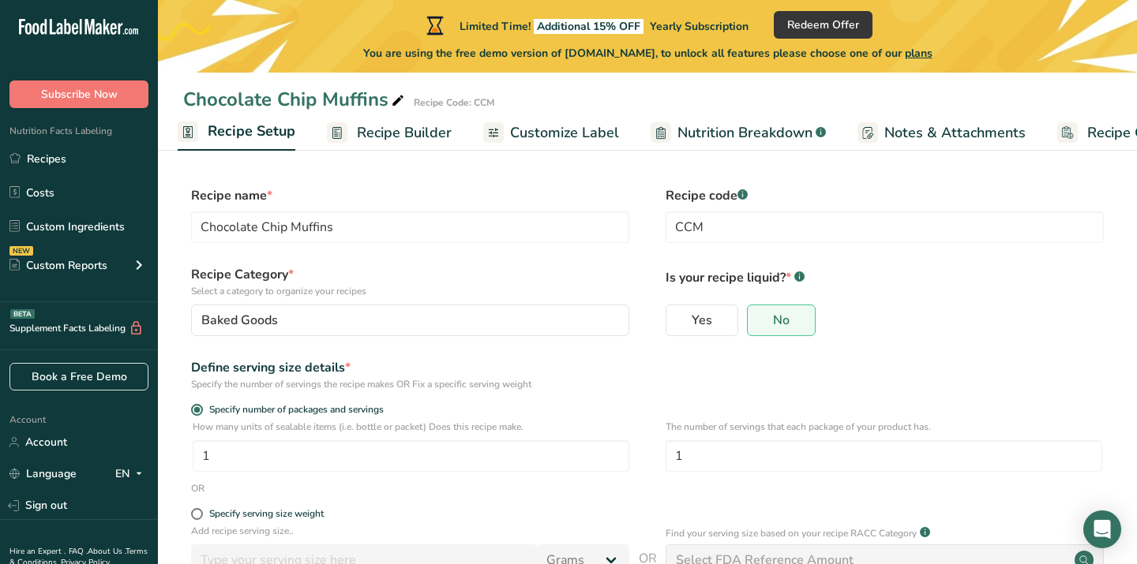
click at [556, 126] on span "Customize Label" at bounding box center [564, 132] width 109 height 21
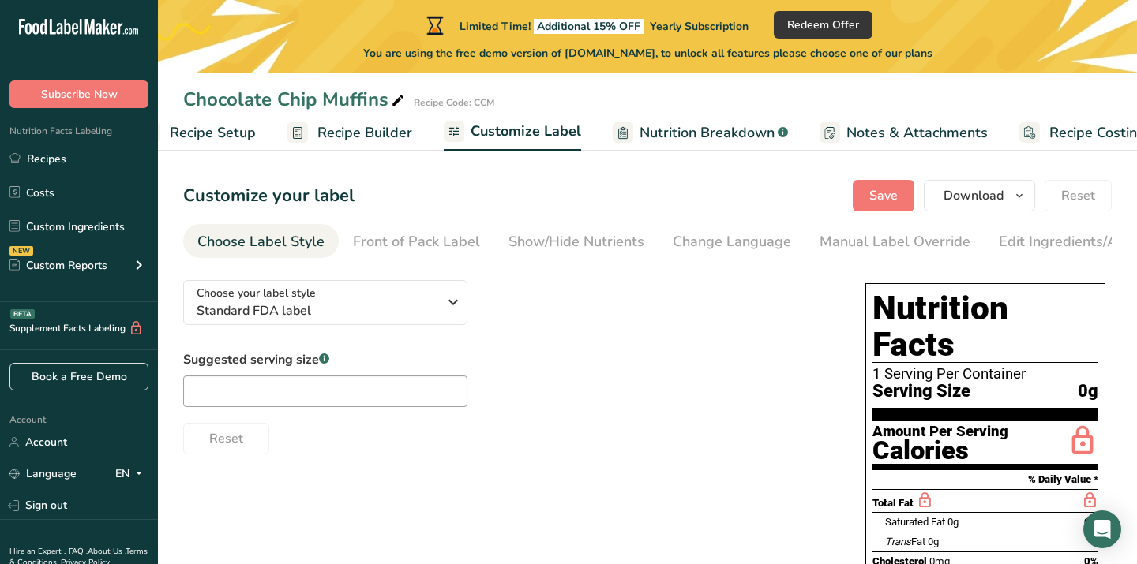
scroll to position [0, 77]
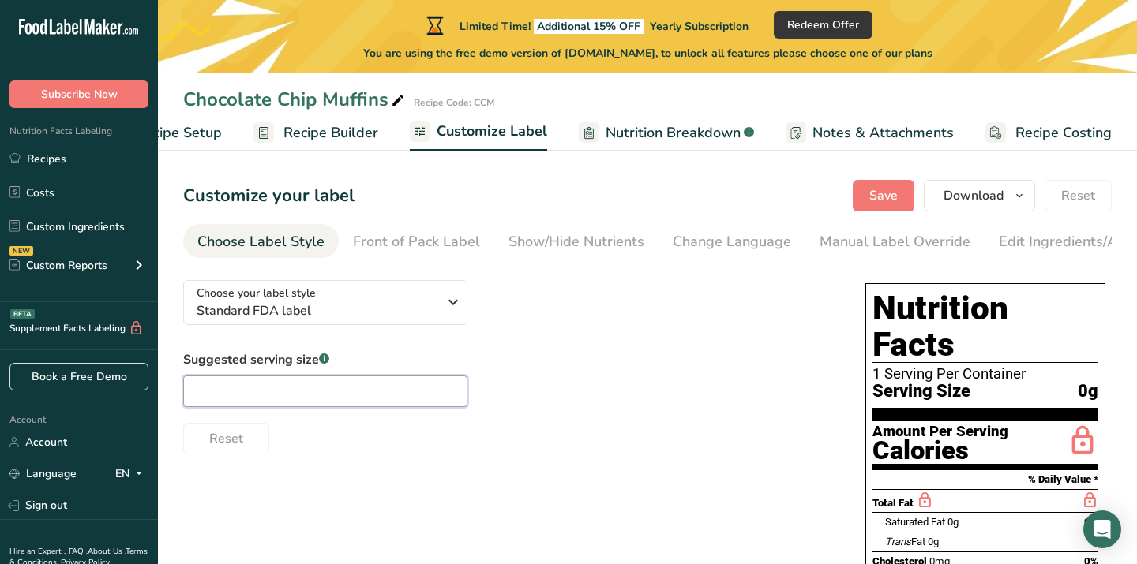
click at [298, 405] on input "text" at bounding box center [325, 392] width 284 height 32
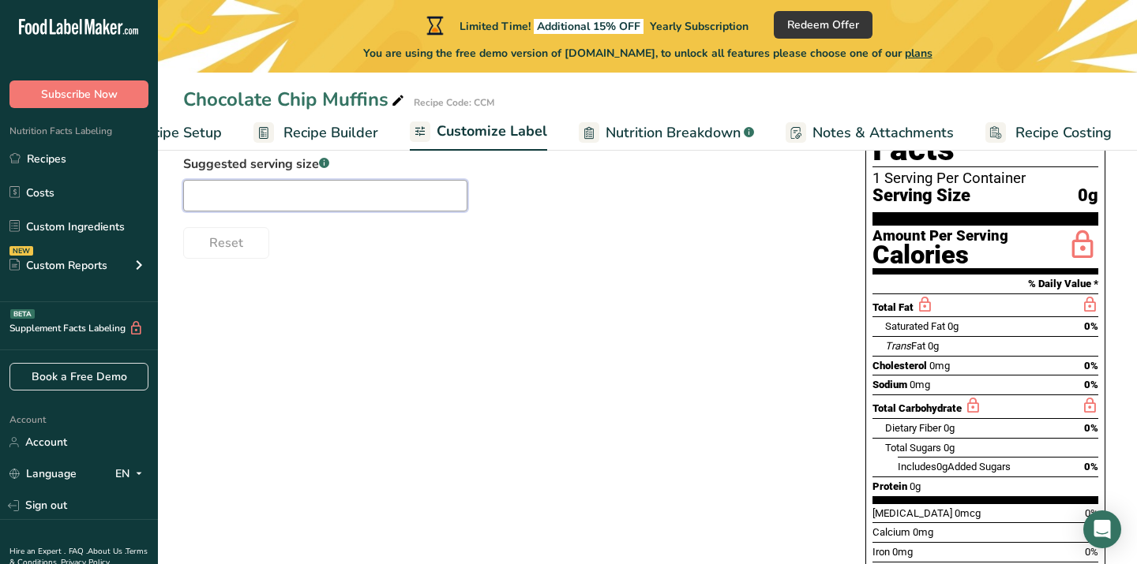
scroll to position [206, 0]
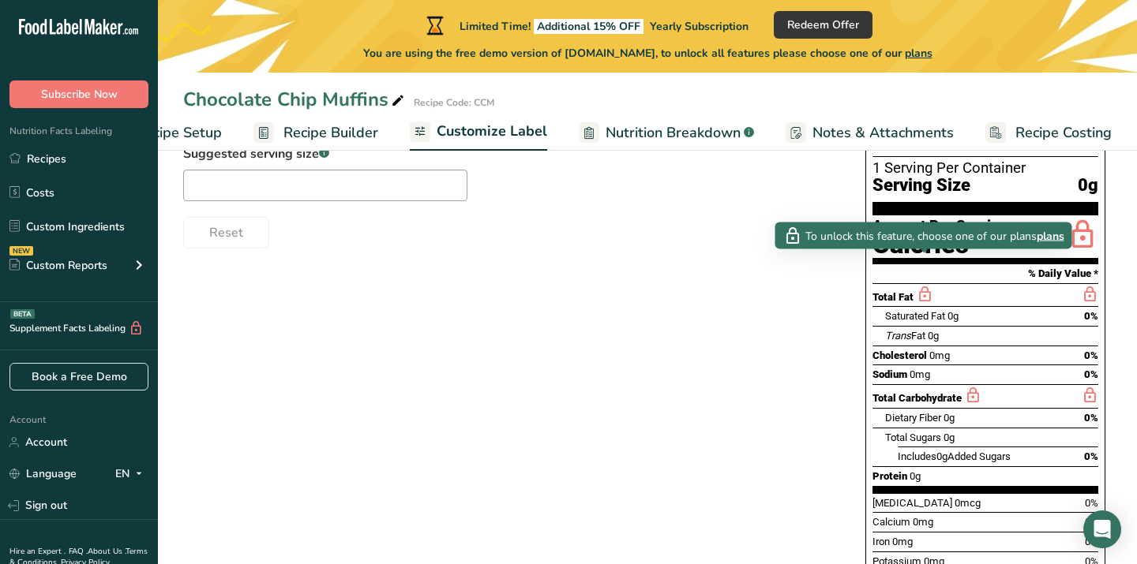
click at [921, 285] on icon at bounding box center [924, 295] width 17 height 20
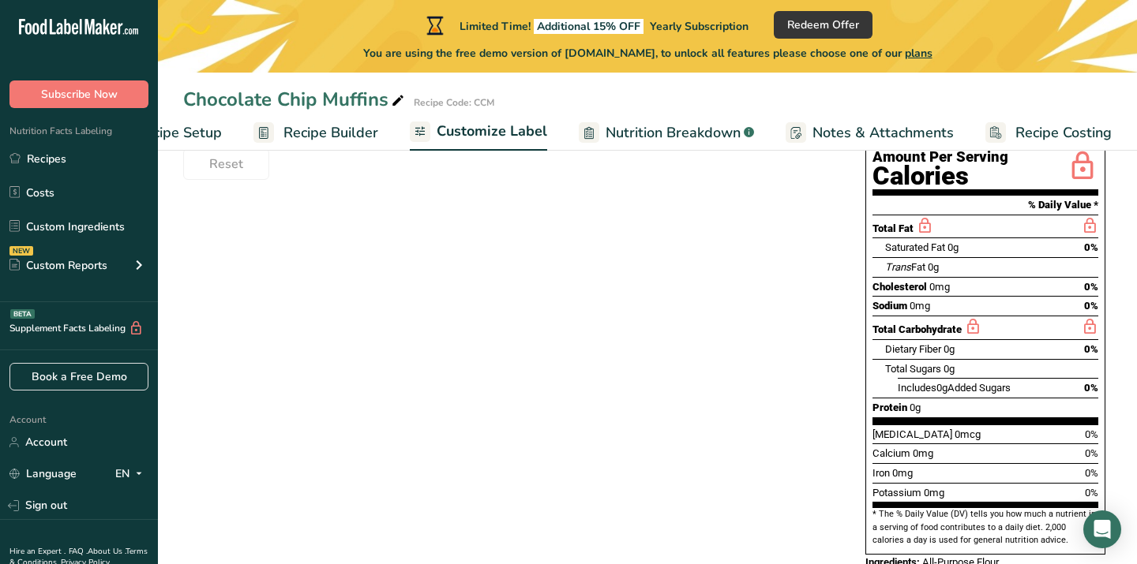
scroll to position [304, 0]
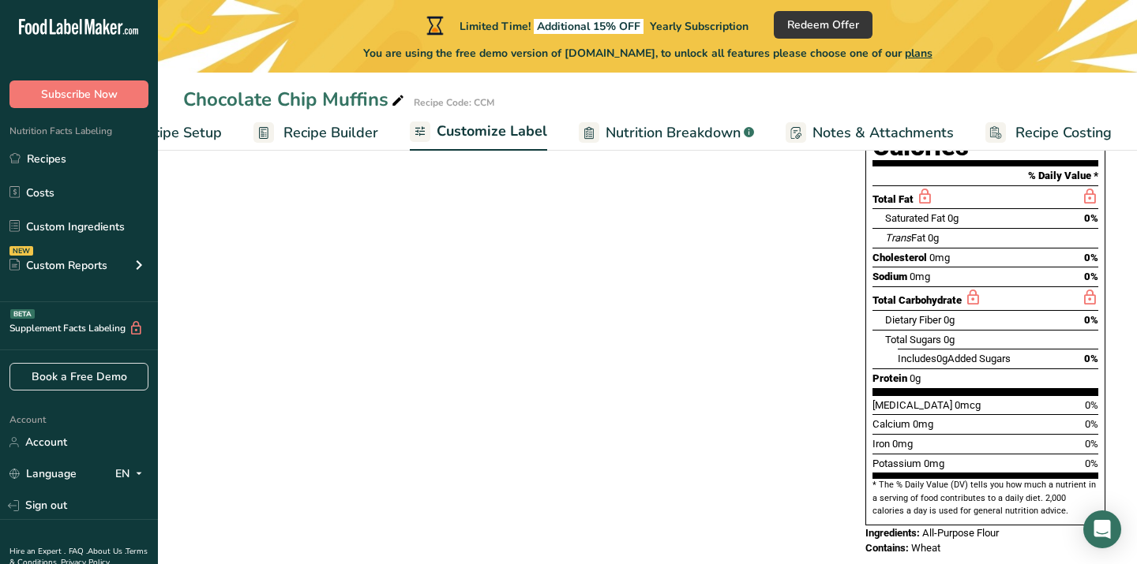
click at [673, 448] on div "Choose your label style Standard FDA label USA (FDA) Standard FDA label Tabular…" at bounding box center [647, 268] width 928 height 609
